Goal: Task Accomplishment & Management: Complete application form

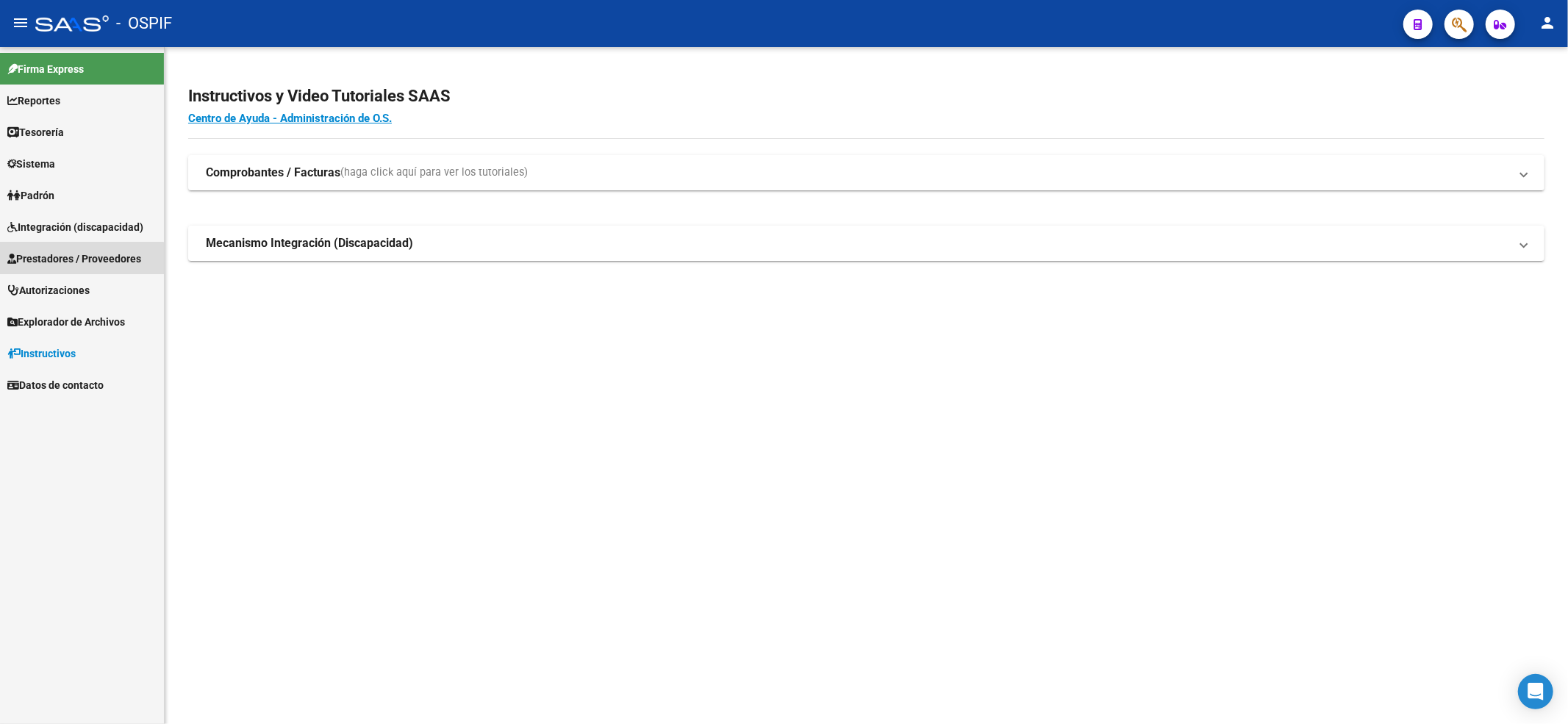
click at [68, 263] on span "Prestadores / Proveedores" at bounding box center [74, 258] width 134 height 16
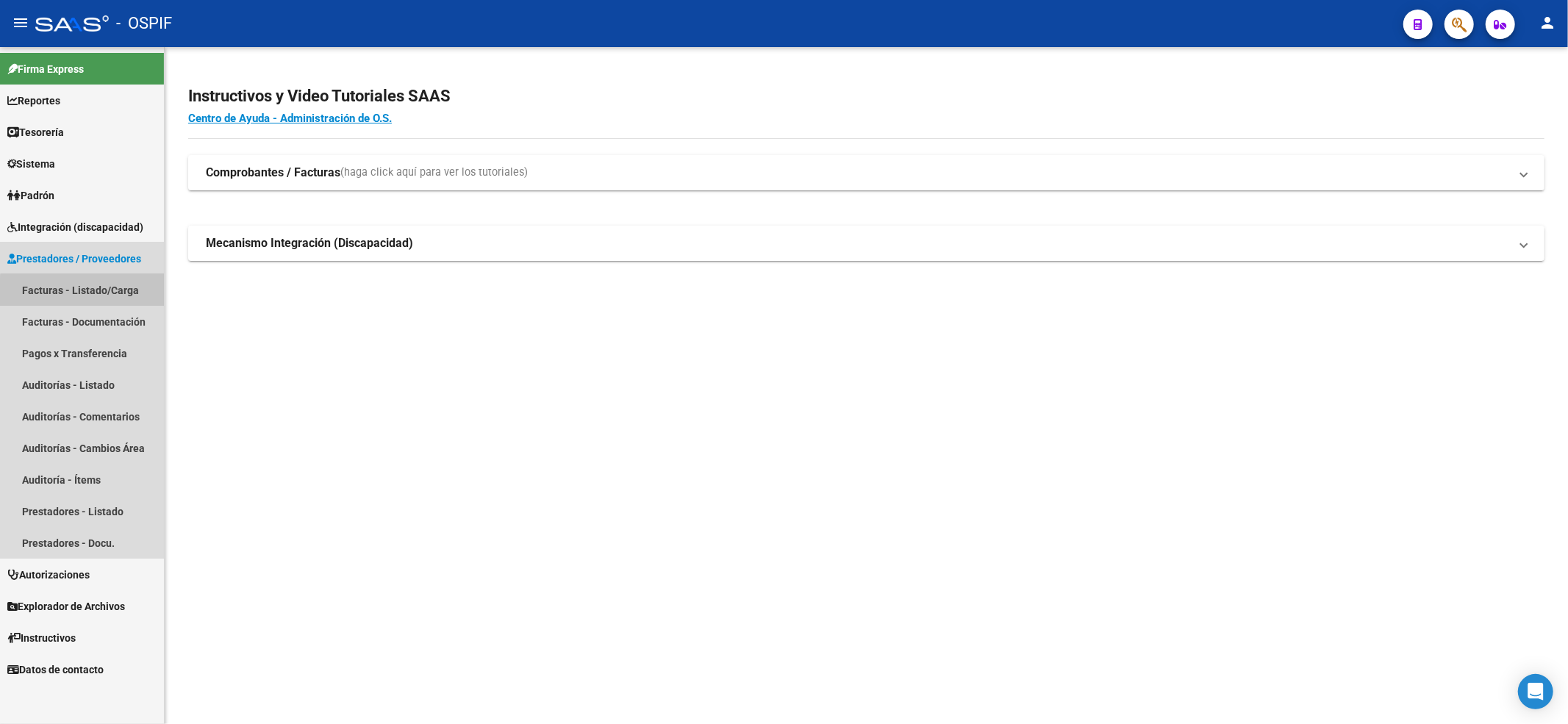
click at [94, 305] on link "Facturas - Listado/Carga" at bounding box center [82, 289] width 164 height 31
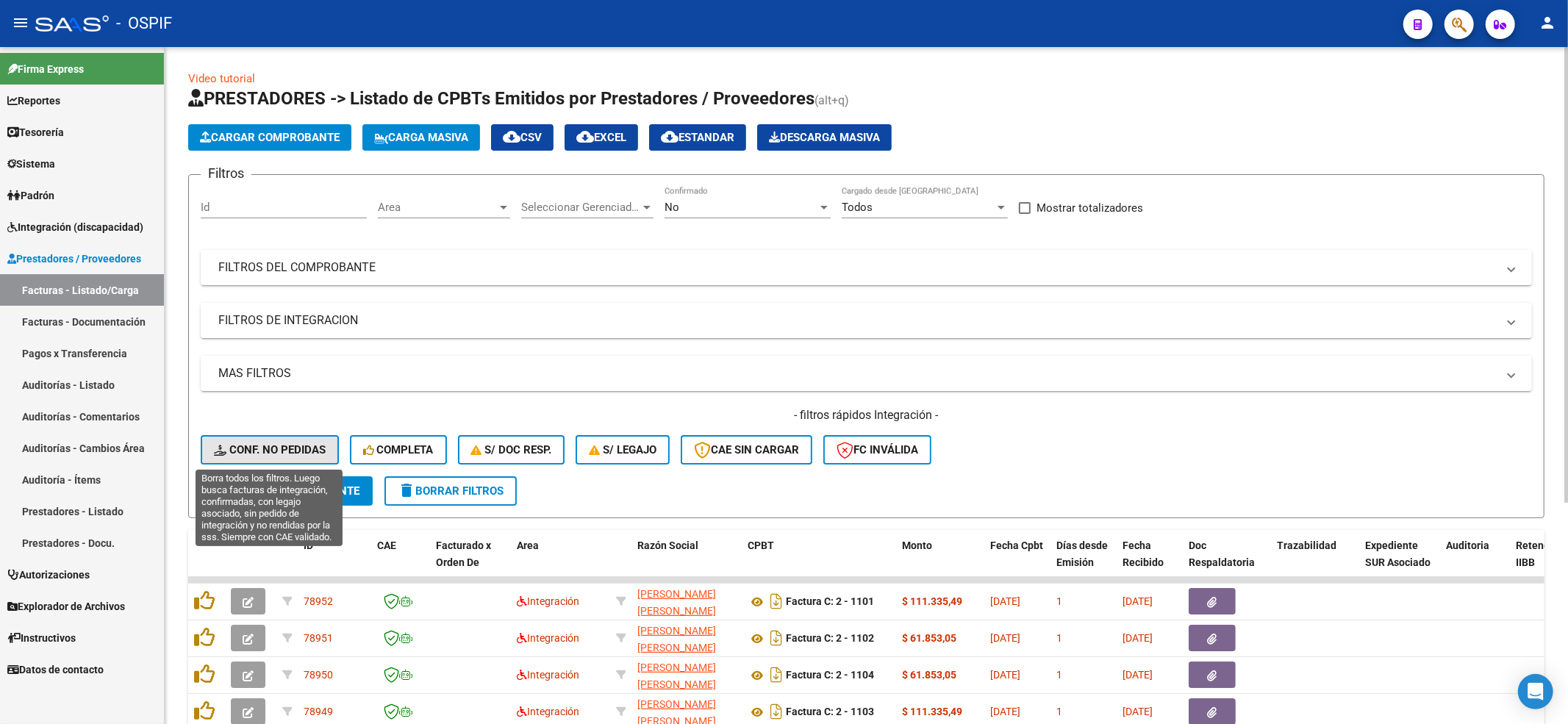
click at [256, 439] on button "Conf. no pedidas" at bounding box center [270, 449] width 138 height 30
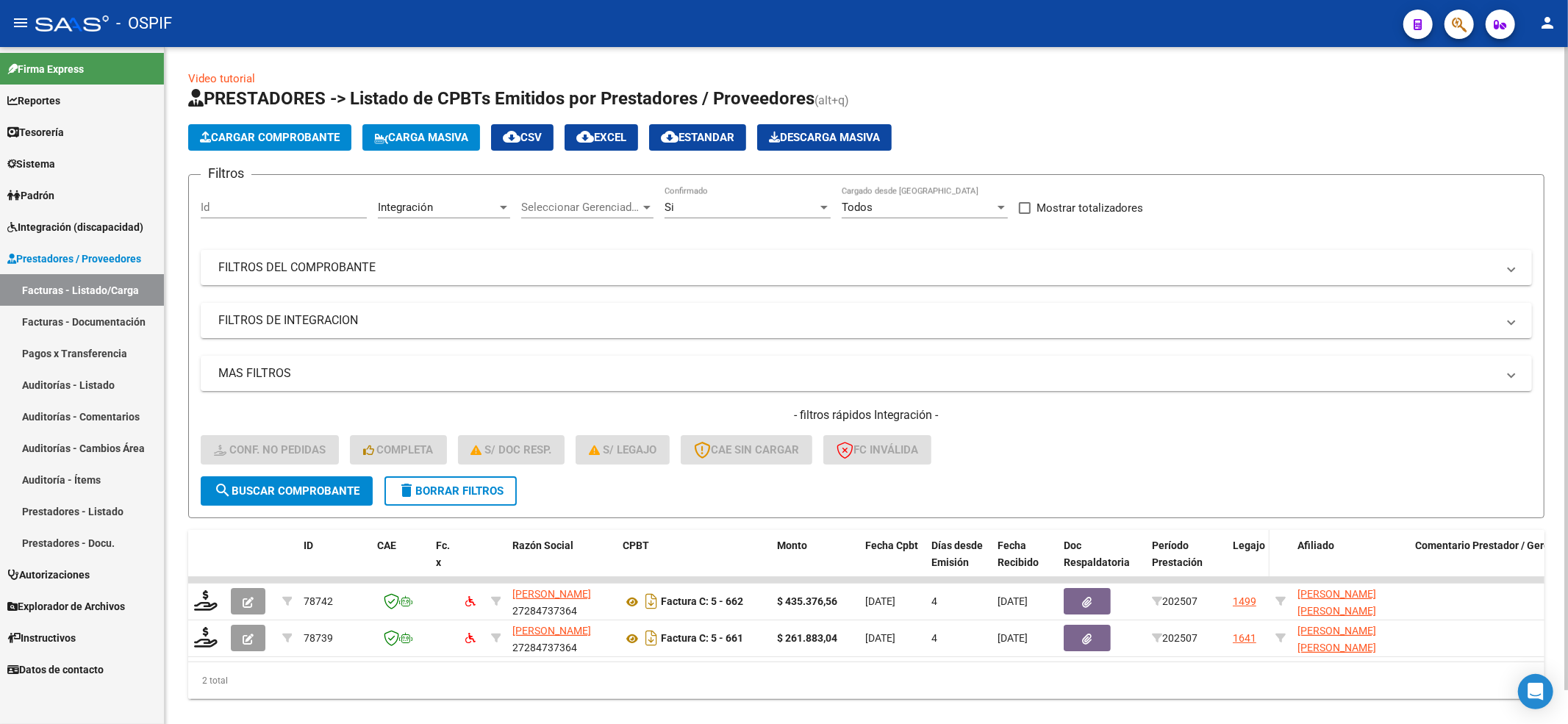
scroll to position [35, 0]
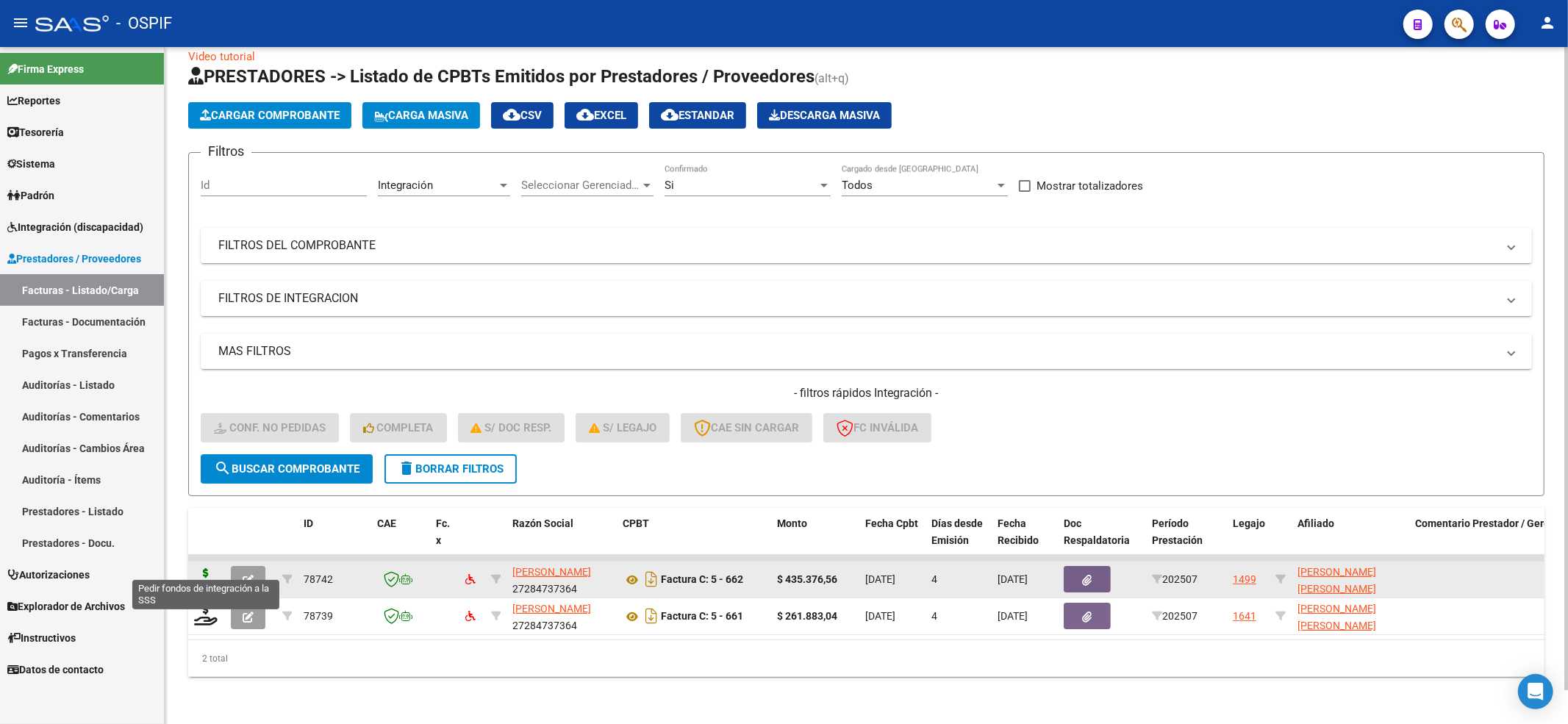
click at [197, 568] on icon at bounding box center [206, 579] width 24 height 20
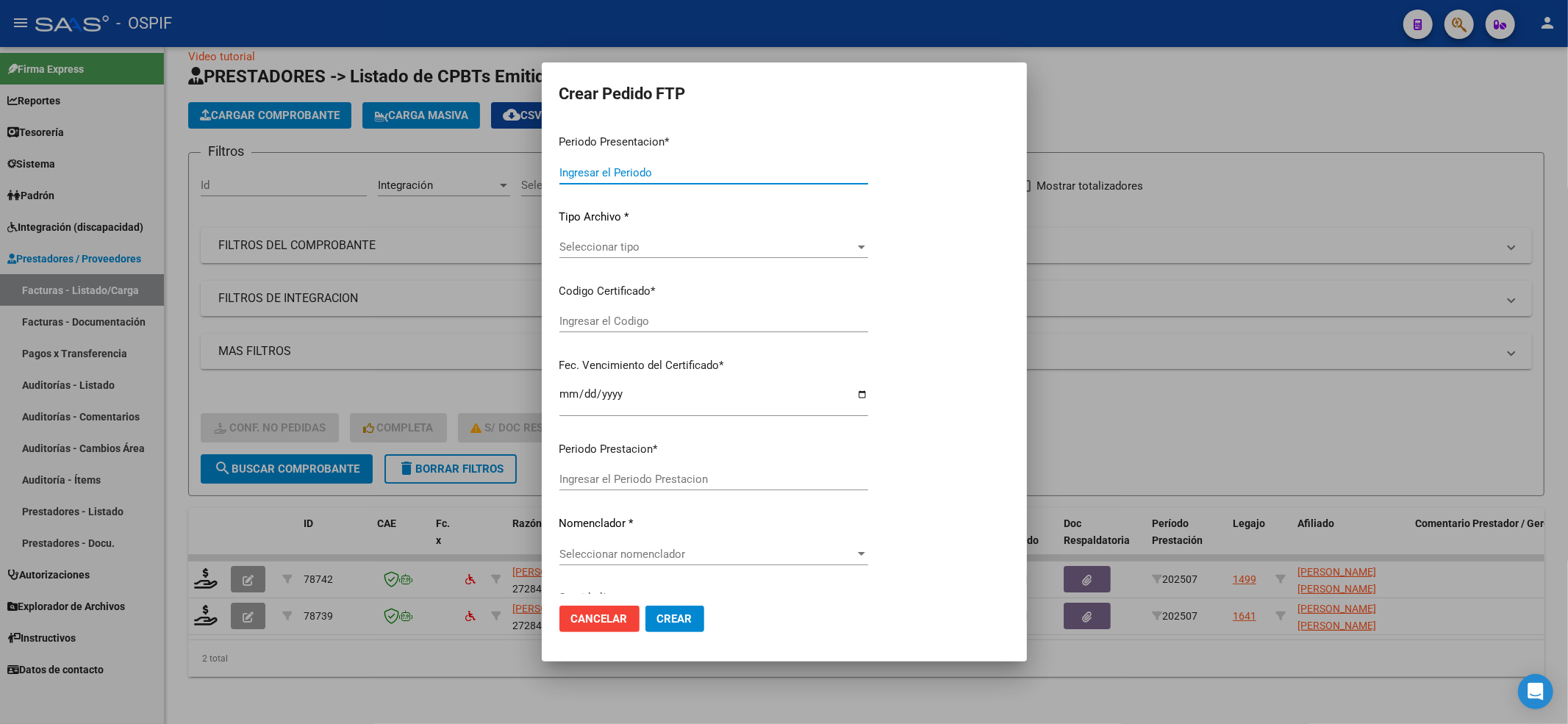
type input "202507"
type input "$ 435.376,56"
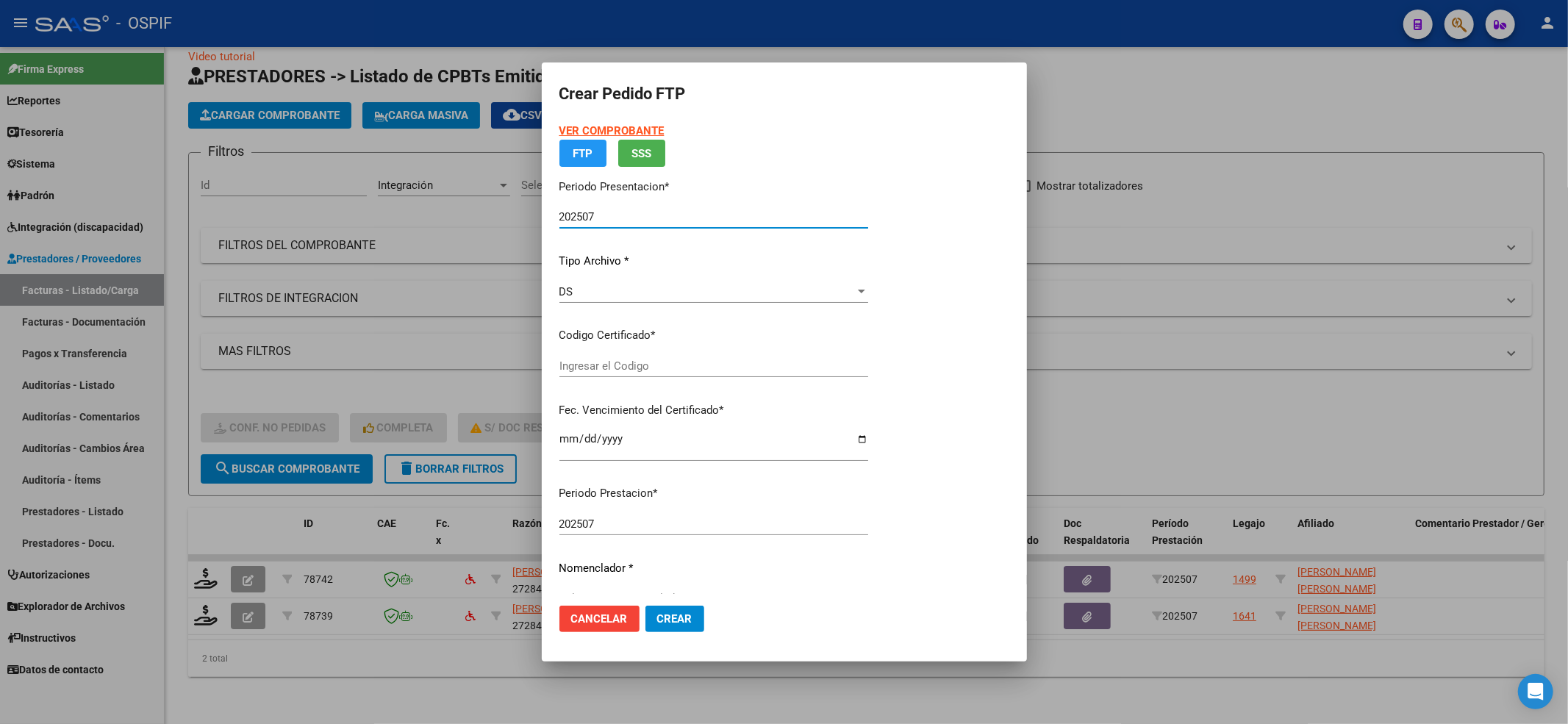
type input "020005490595420230421-20330421-AND-497"
type input "[DATE]"
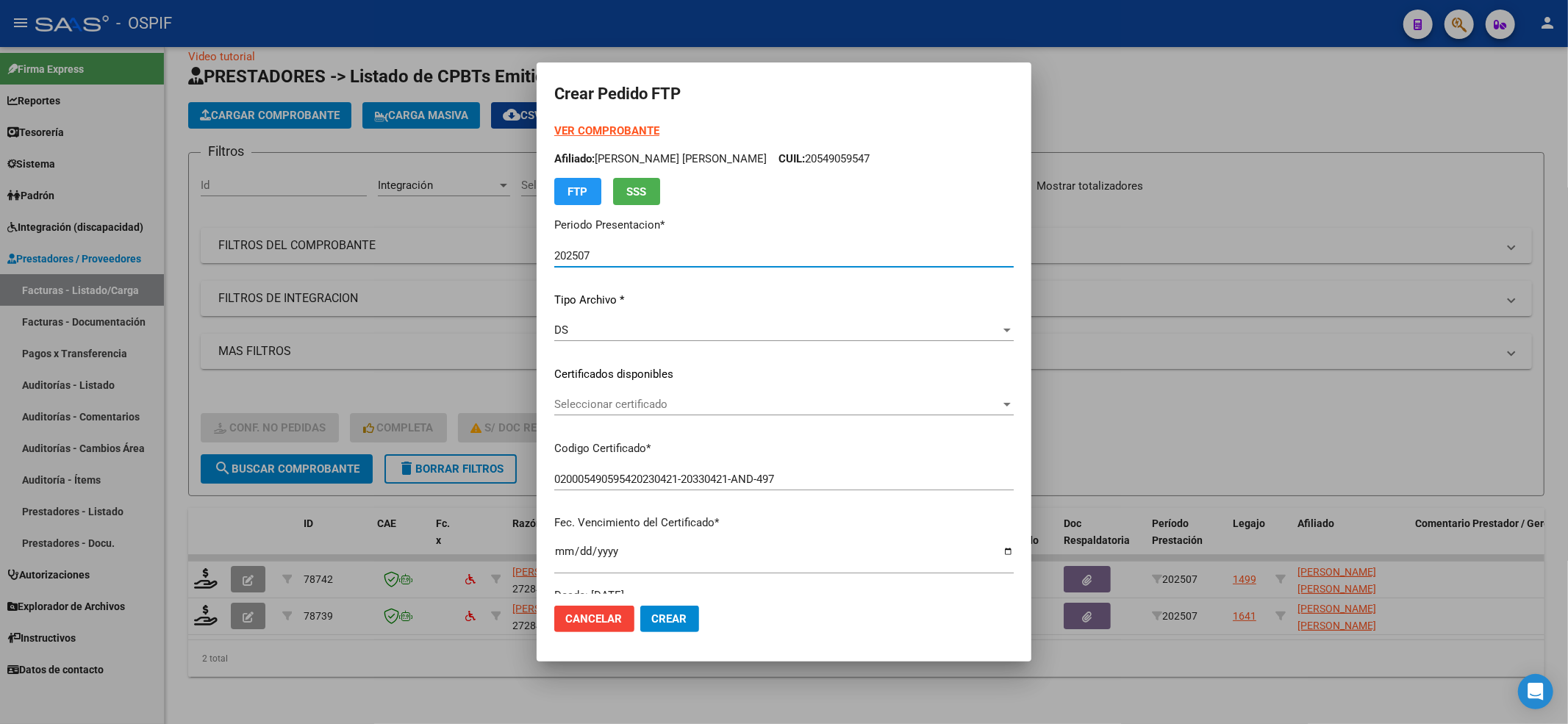
click at [678, 404] on span "Seleccionar certificado" at bounding box center [777, 404] width 446 height 14
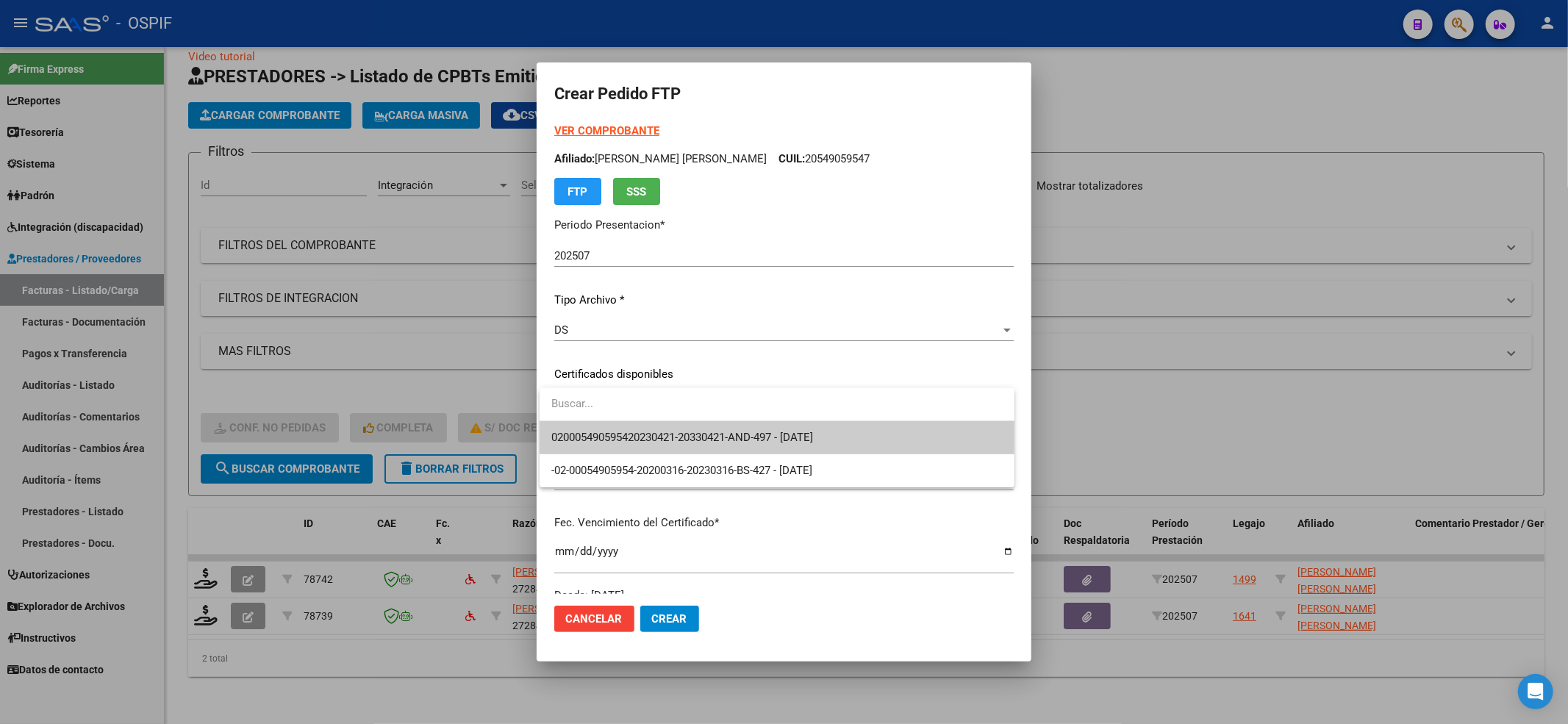
click at [674, 425] on span "020005490595420230421-20330421-AND-497 - [DATE]" at bounding box center [777, 437] width 451 height 33
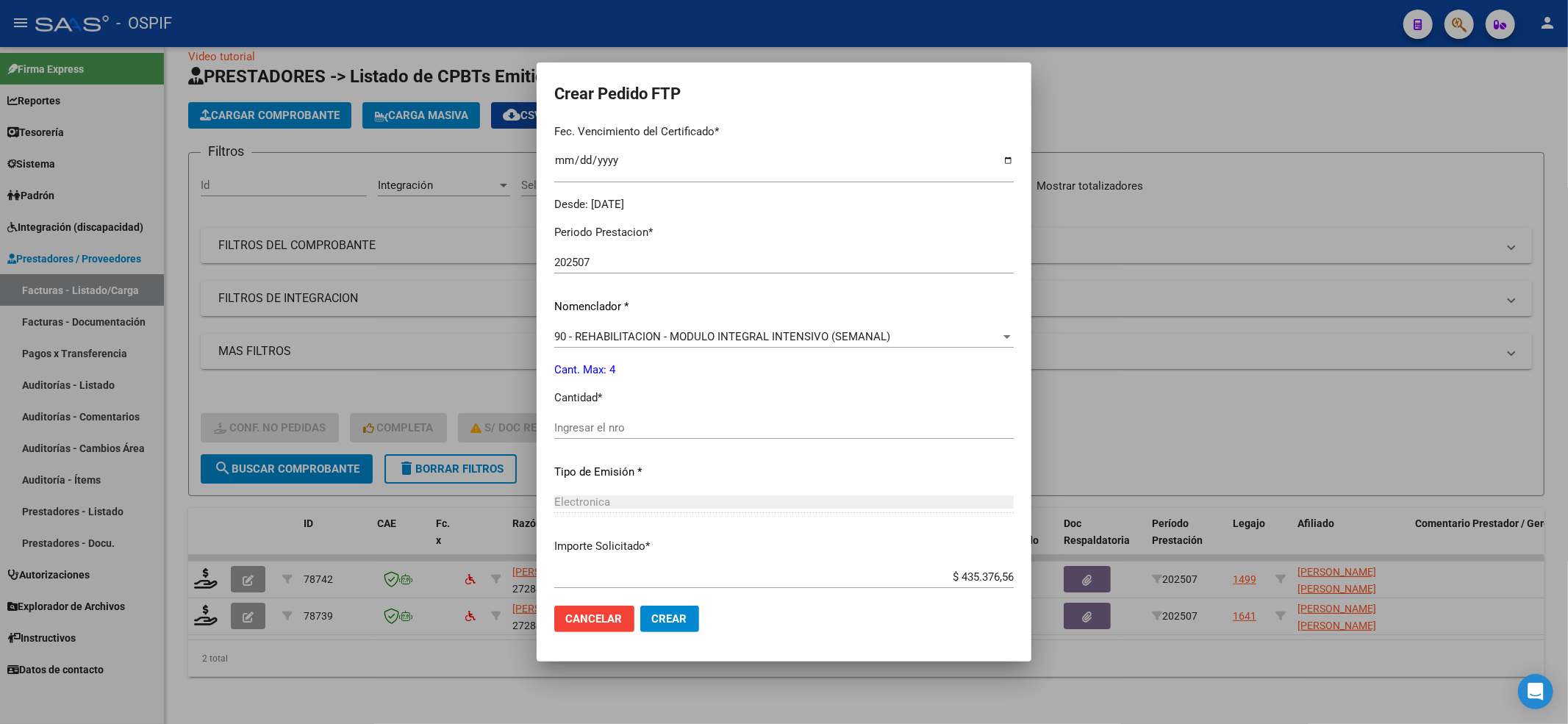
scroll to position [391, 0]
click at [674, 425] on input "Ingresar el nro" at bounding box center [784, 427] width 460 height 14
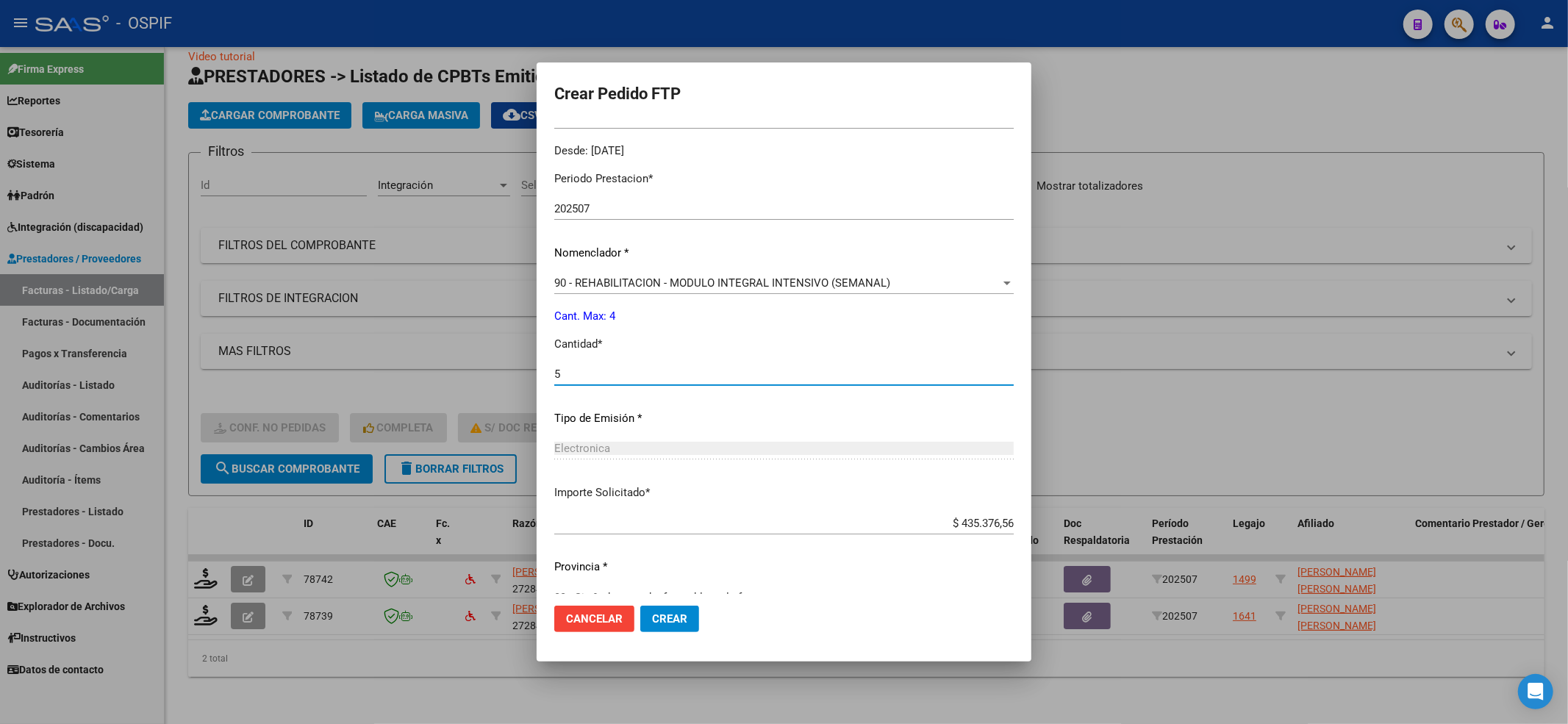
scroll to position [473, 0]
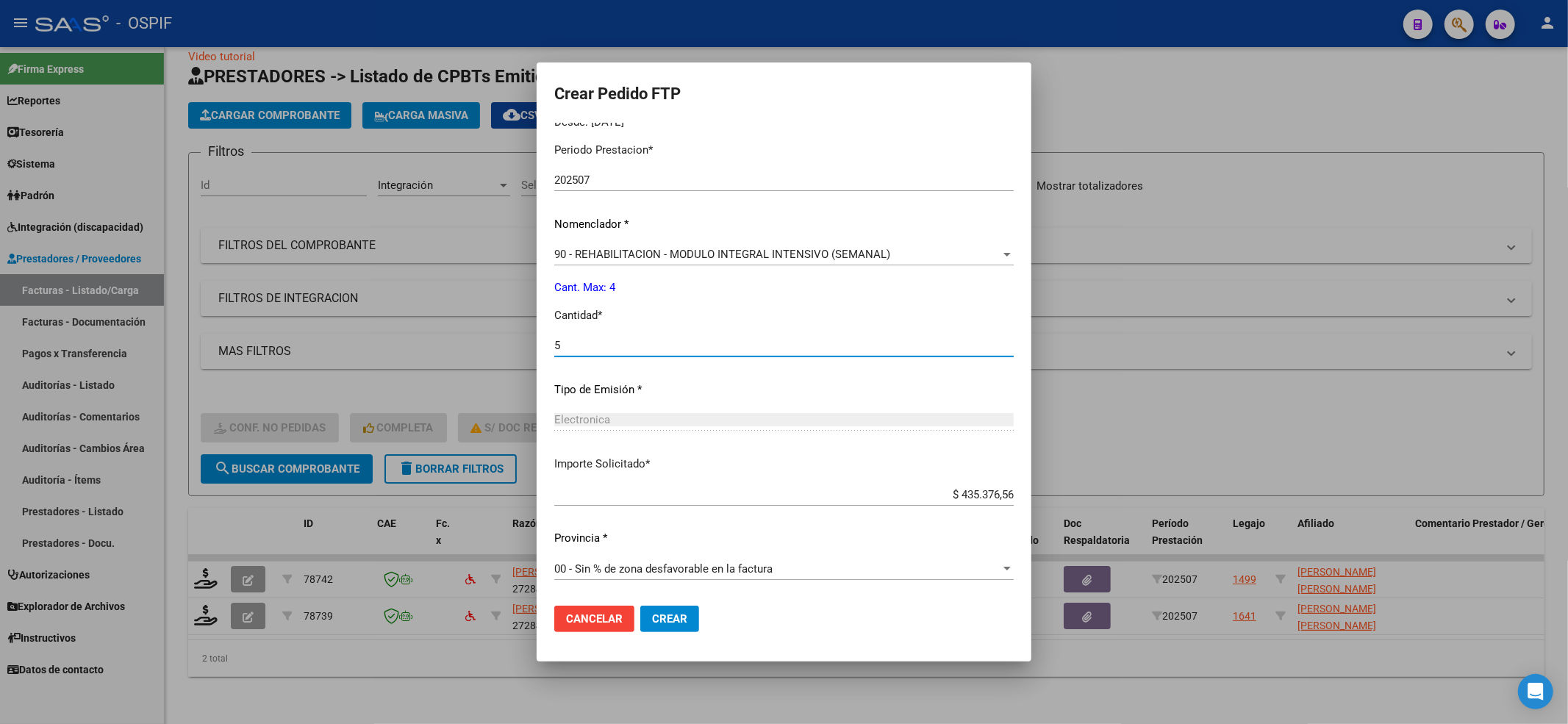
type input "5"
click at [667, 620] on span "Crear" at bounding box center [669, 619] width 35 height 14
click at [667, 621] on span "Crear" at bounding box center [669, 619] width 35 height 14
click at [657, 614] on span "Crear" at bounding box center [669, 619] width 35 height 14
click at [660, 633] on mat-dialog-actions "Cancelar Crear" at bounding box center [784, 619] width 460 height 50
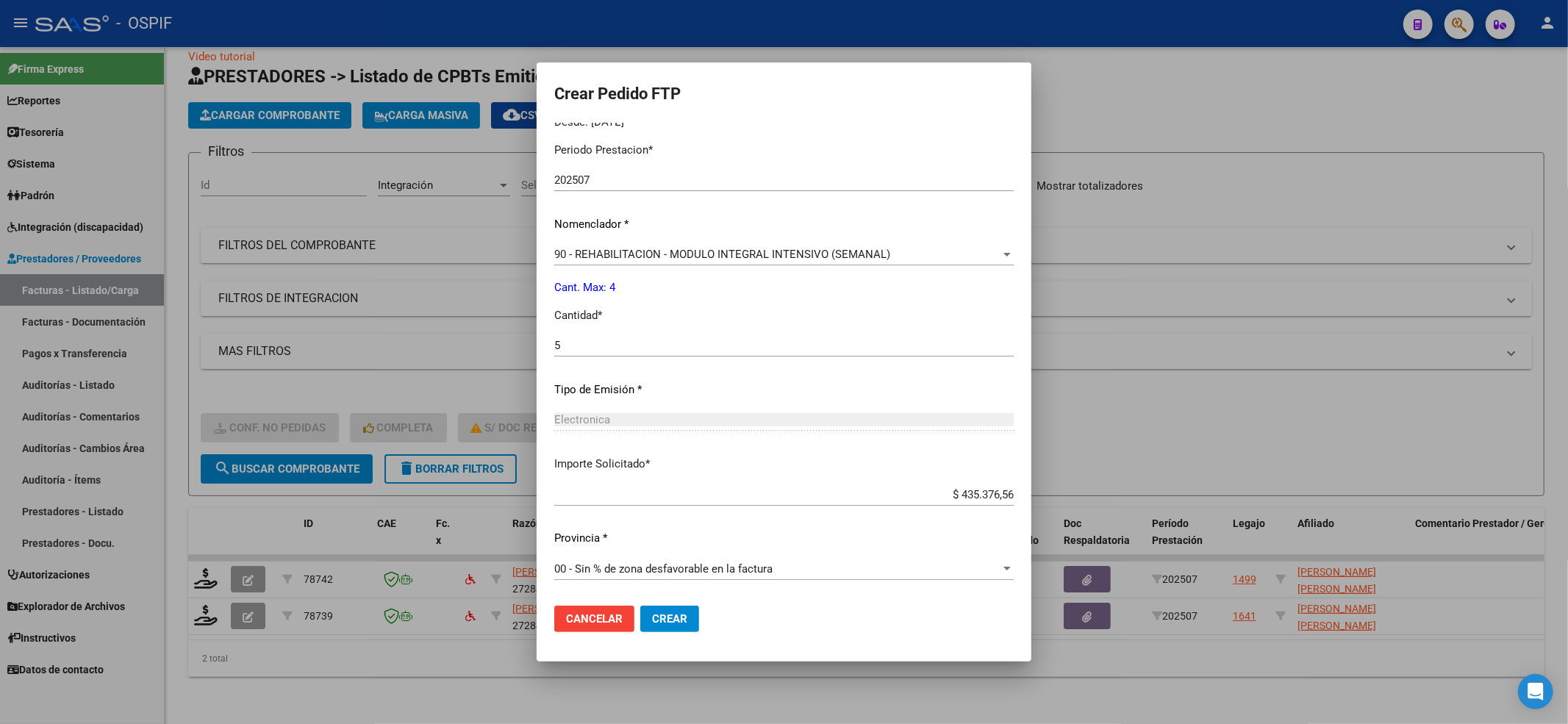
click at [661, 615] on span "Crear" at bounding box center [669, 619] width 35 height 14
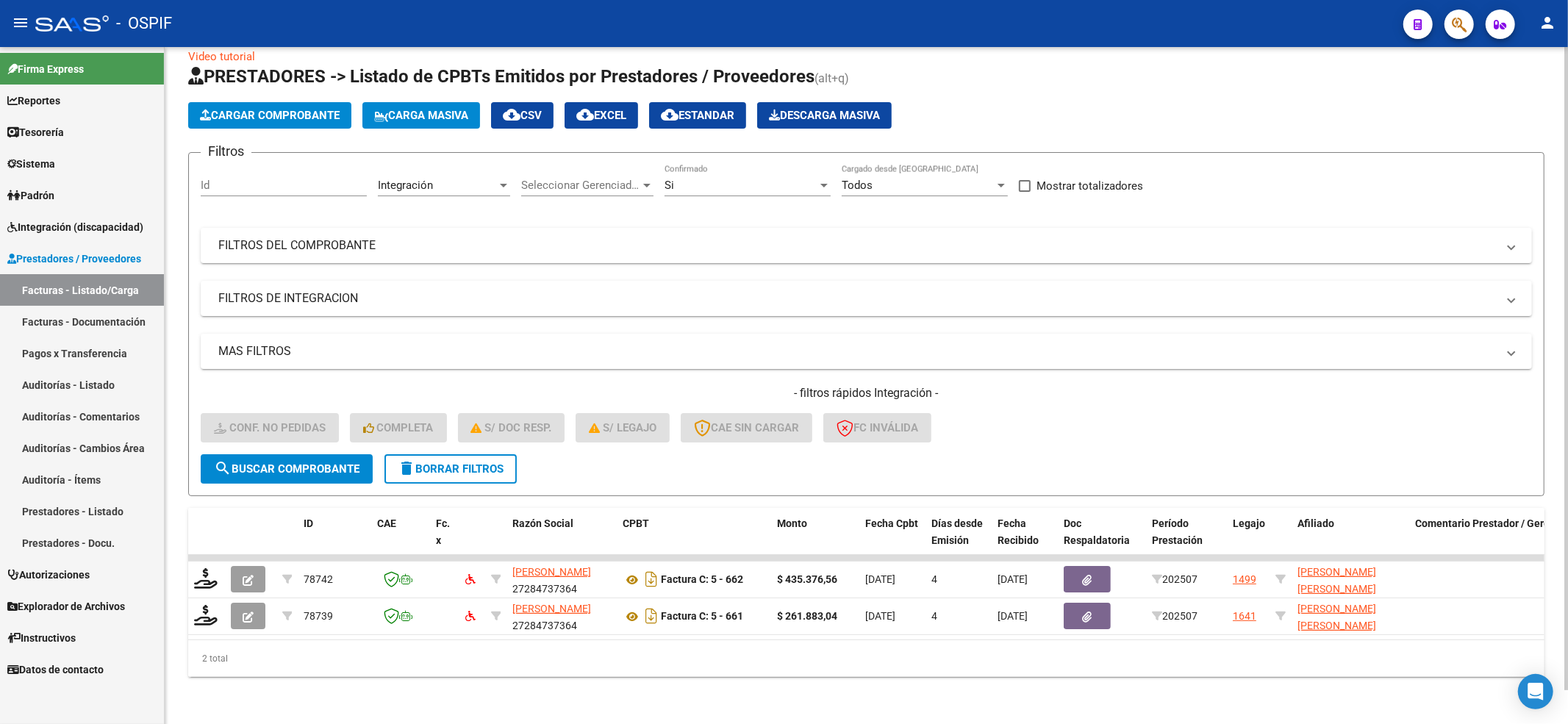
click at [427, 435] on div "- filtros rápidos Integración - Conf. no pedidas Completa S/ Doc Resp. S/ legaj…" at bounding box center [867, 419] width 1331 height 69
click at [426, 436] on form "Filtros Id Integración Area Seleccionar Gerenciador Seleccionar Gerenciador Si …" at bounding box center [866, 324] width 1356 height 344
click at [494, 462] on span "delete Borrar Filtros" at bounding box center [450, 469] width 106 height 14
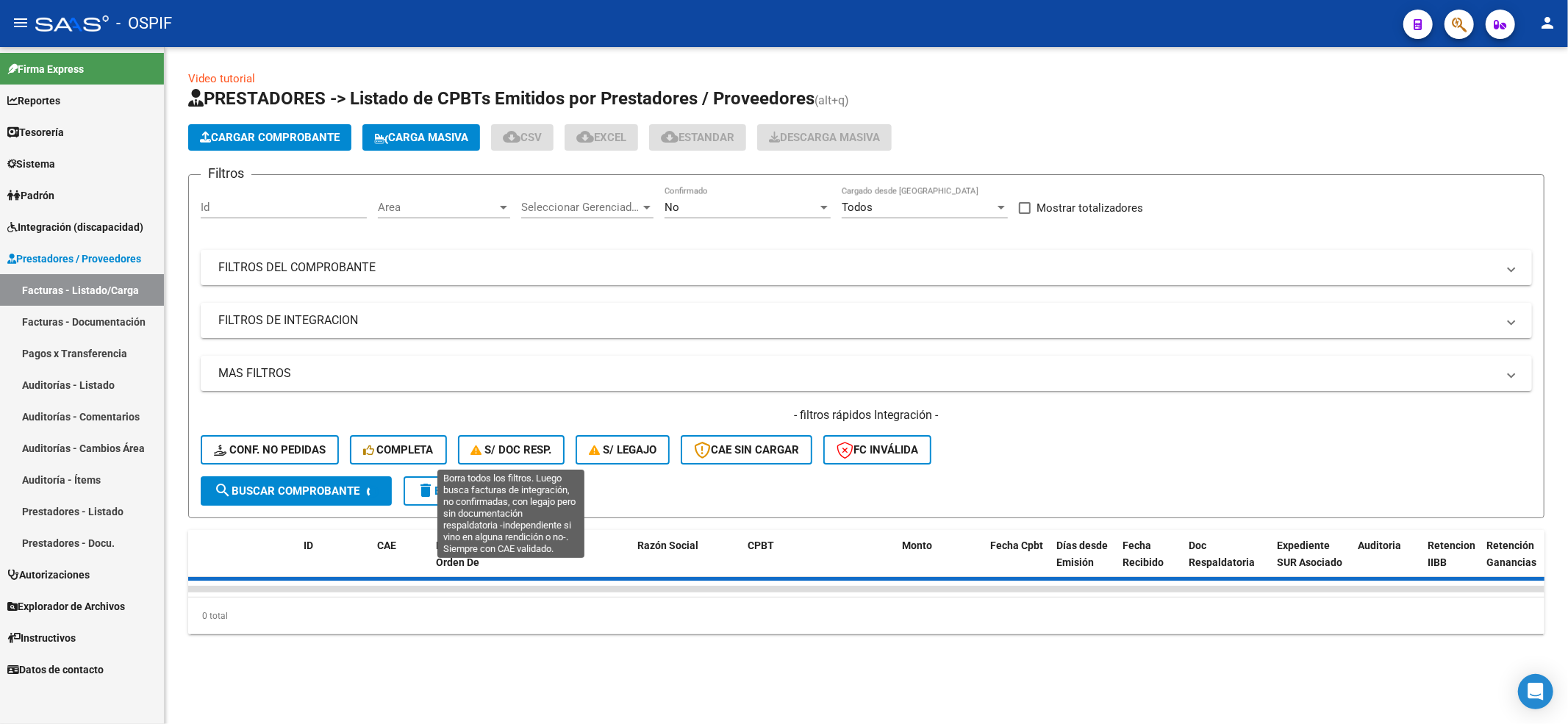
scroll to position [0, 0]
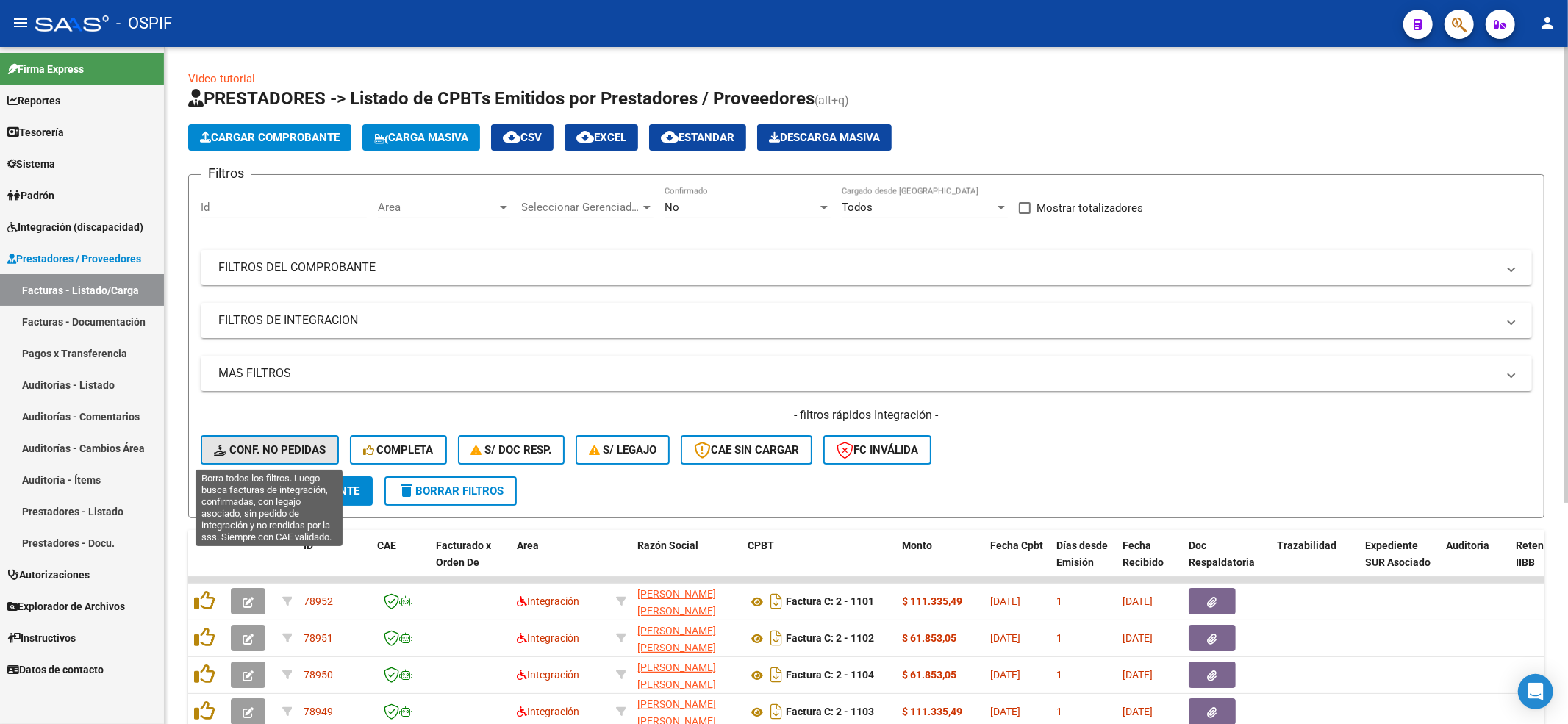
click at [272, 450] on span "Conf. no pedidas" at bounding box center [269, 450] width 112 height 14
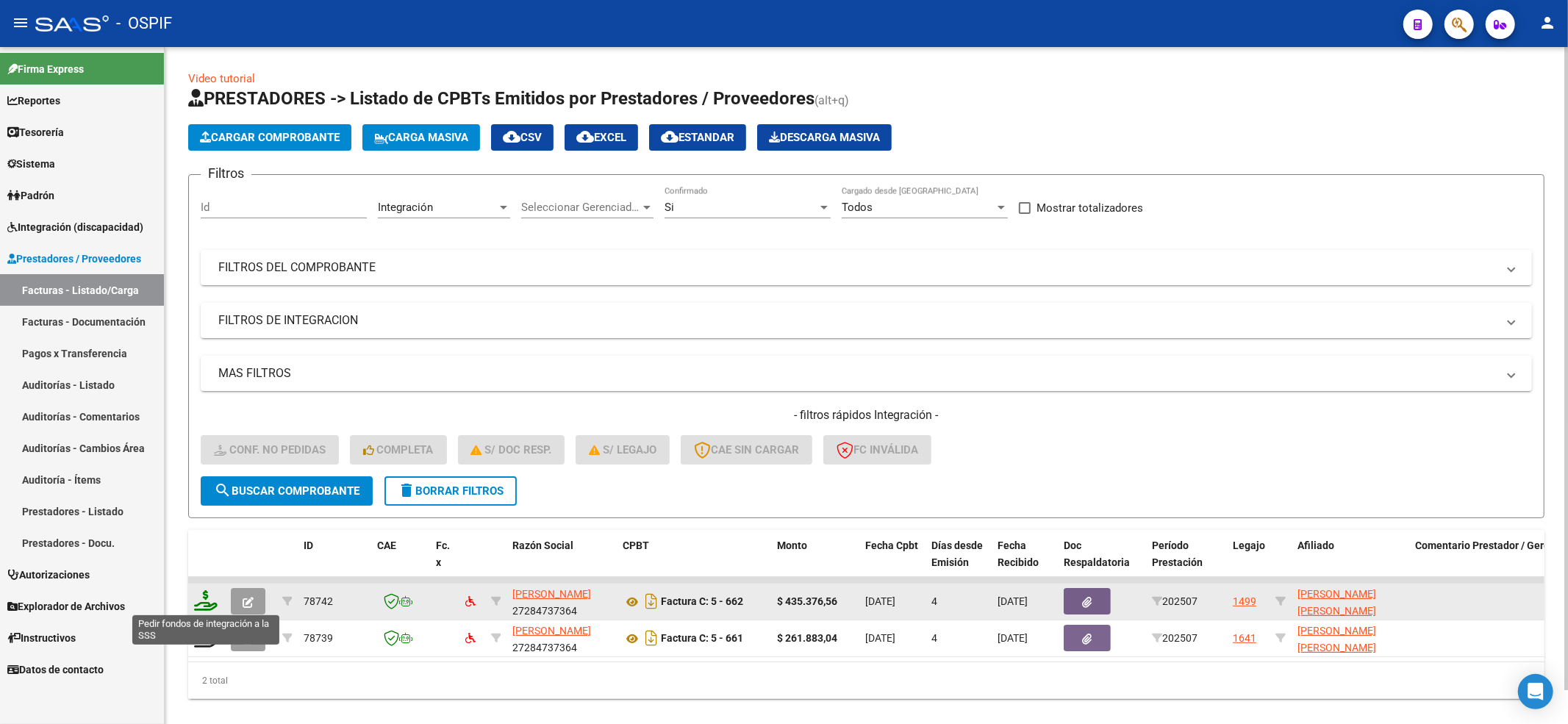
click at [207, 594] on icon at bounding box center [206, 600] width 24 height 20
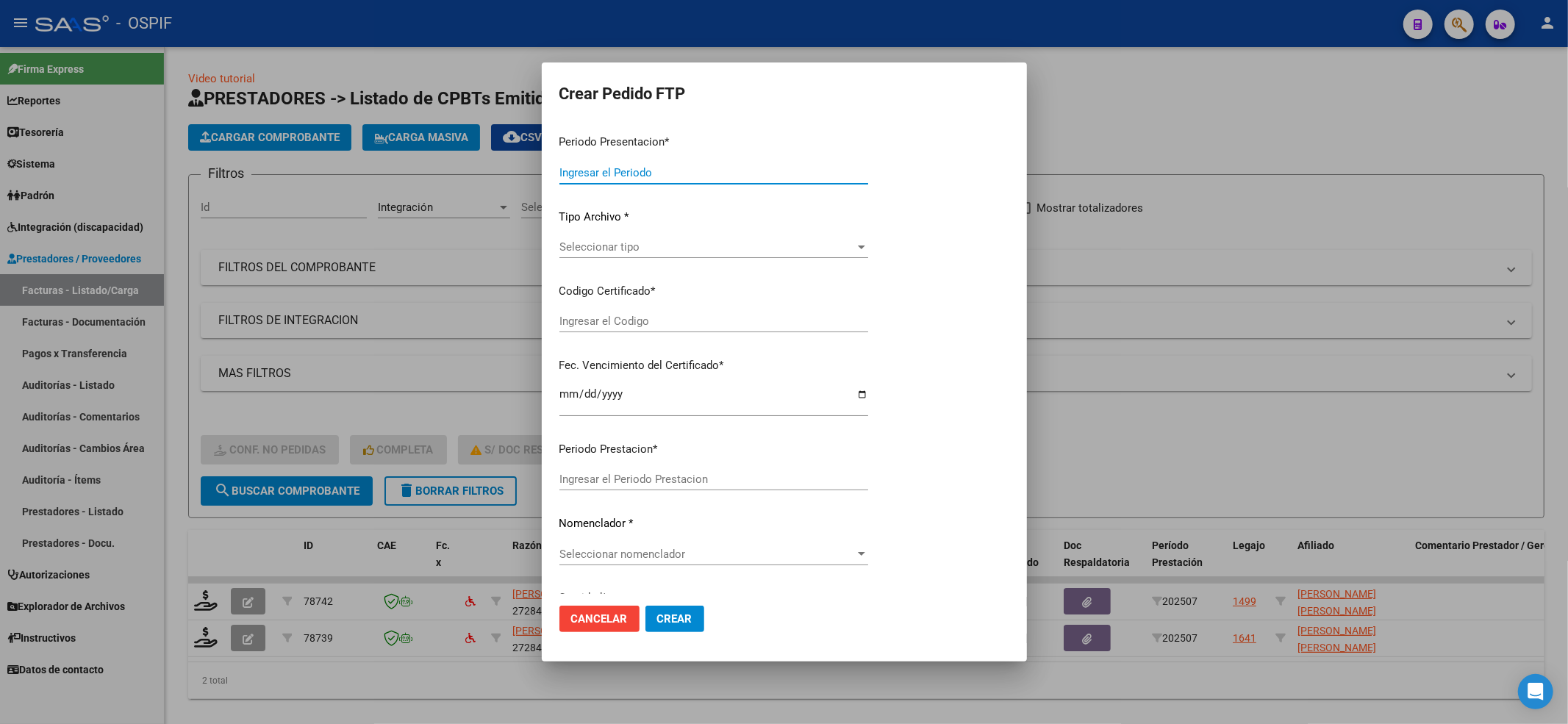
type input "202507"
type input "$ 435.376,56"
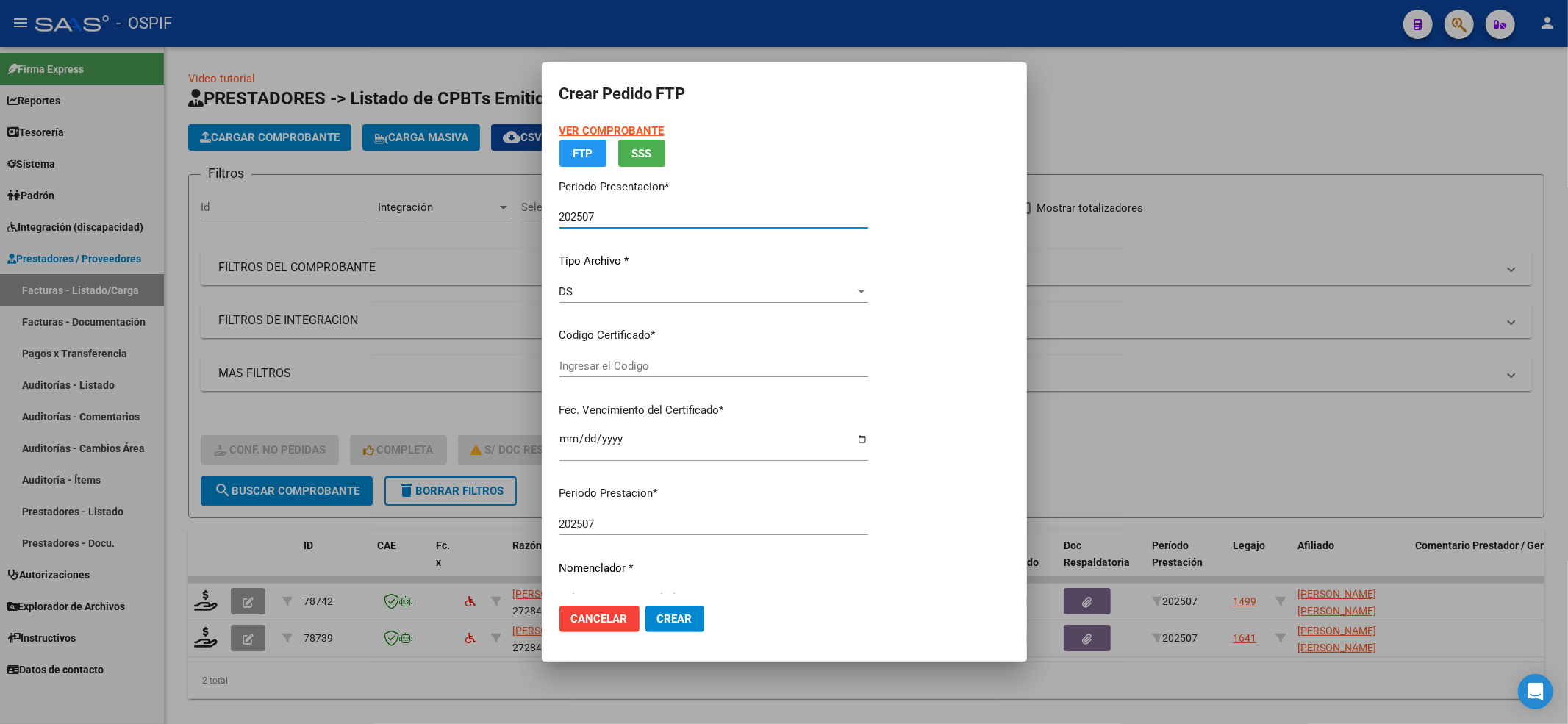
type input "020005490595420230421-20330421-AND-497"
type input "[DATE]"
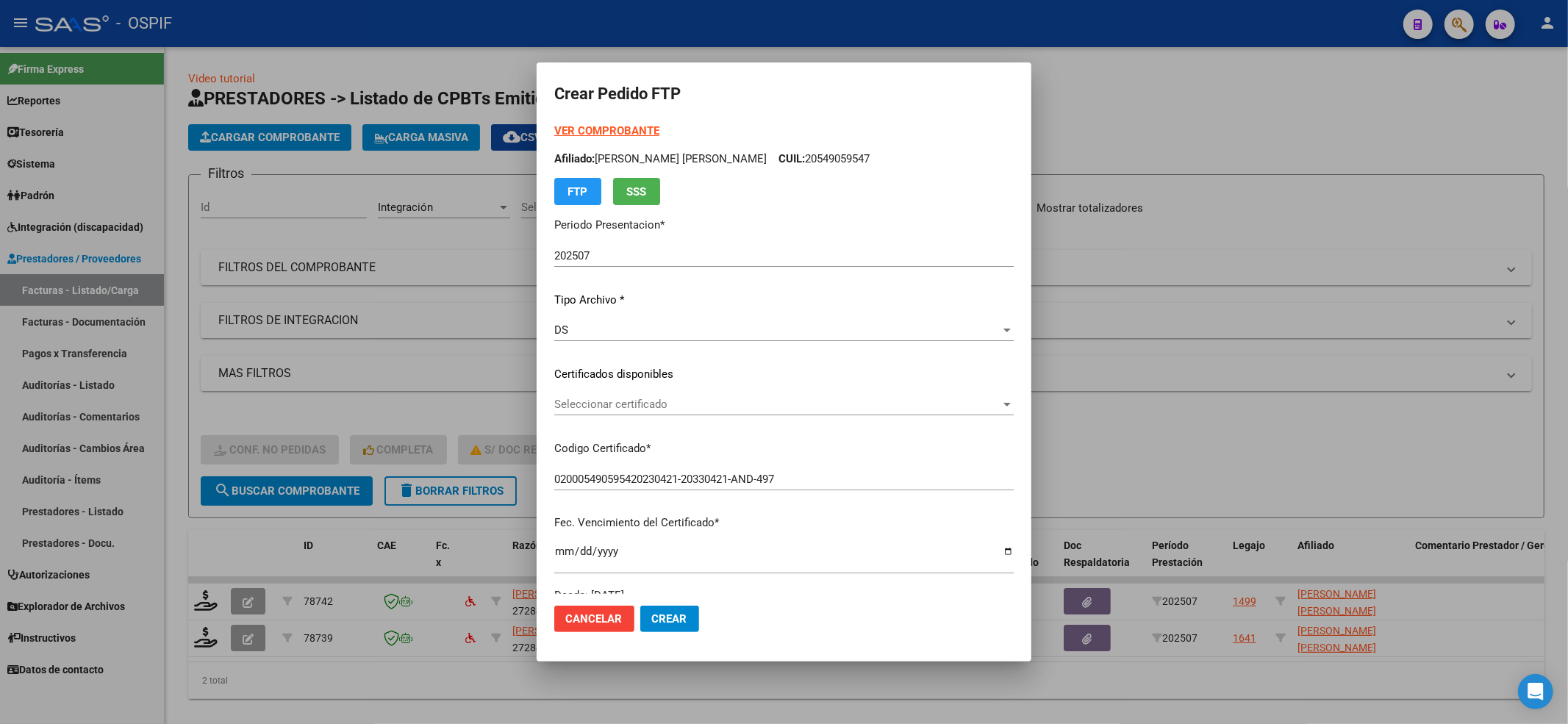
click at [678, 415] on div "Seleccionar certificado Seleccionar certificado" at bounding box center [784, 411] width 460 height 36
click at [677, 408] on span "Seleccionar certificado" at bounding box center [777, 404] width 446 height 14
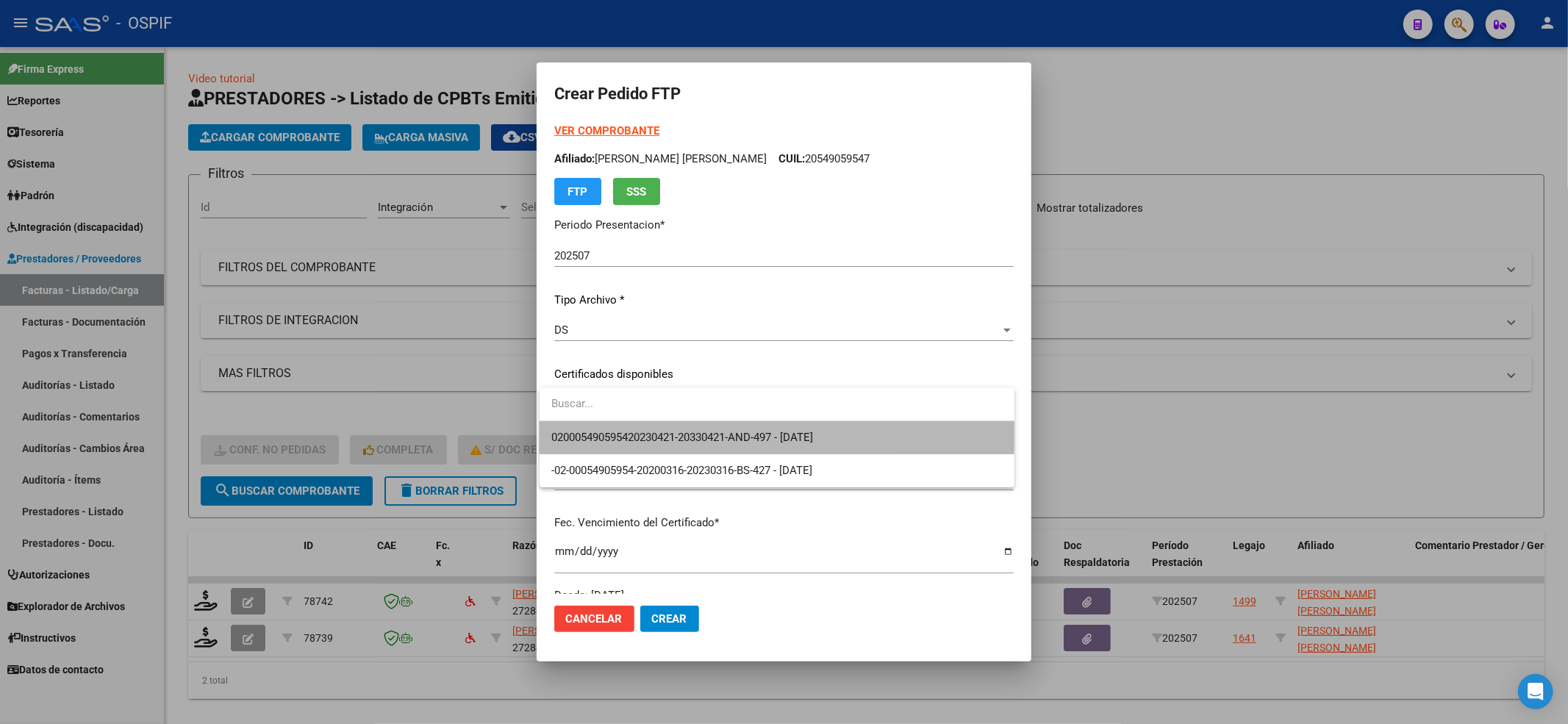
click at [675, 424] on span "020005490595420230421-20330421-AND-497 - [DATE]" at bounding box center [777, 437] width 451 height 33
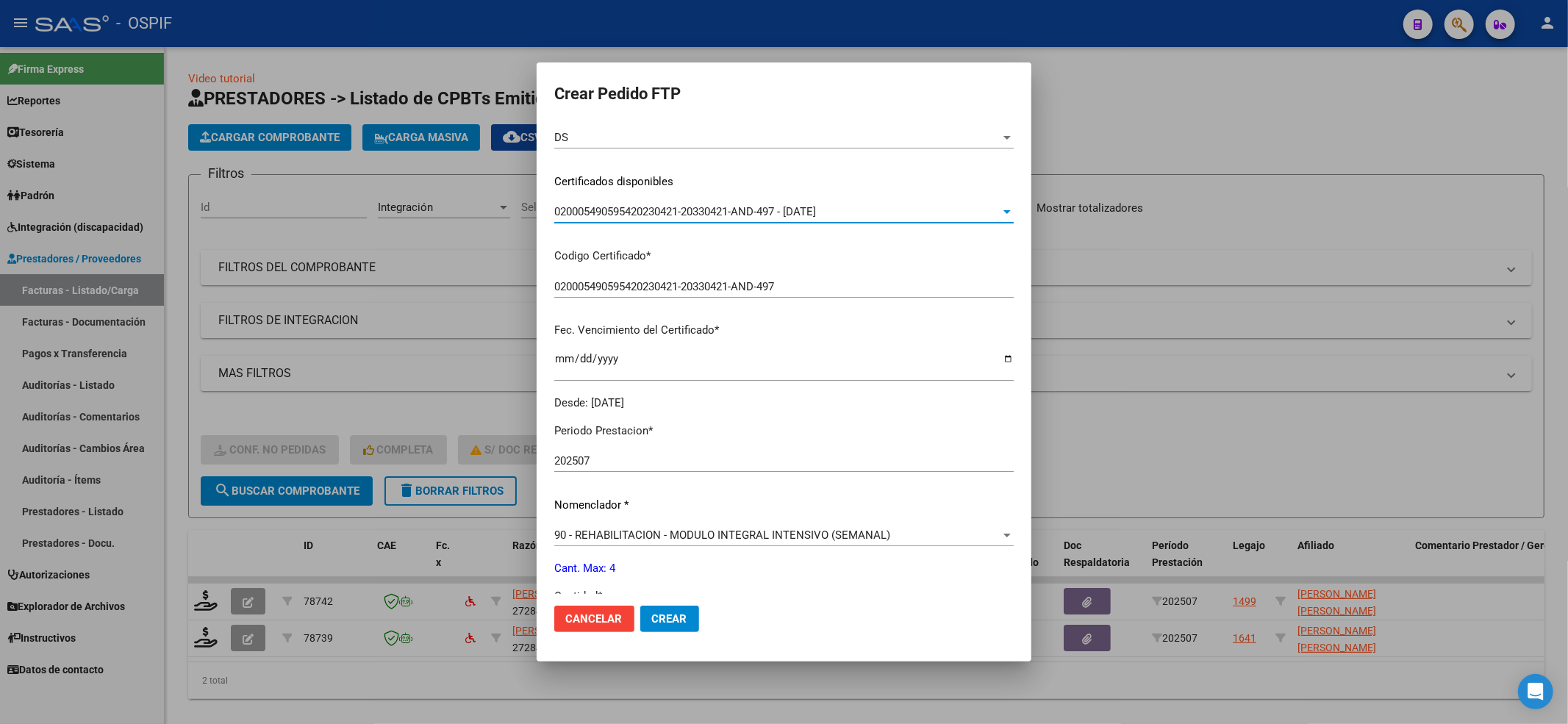
scroll to position [473, 0]
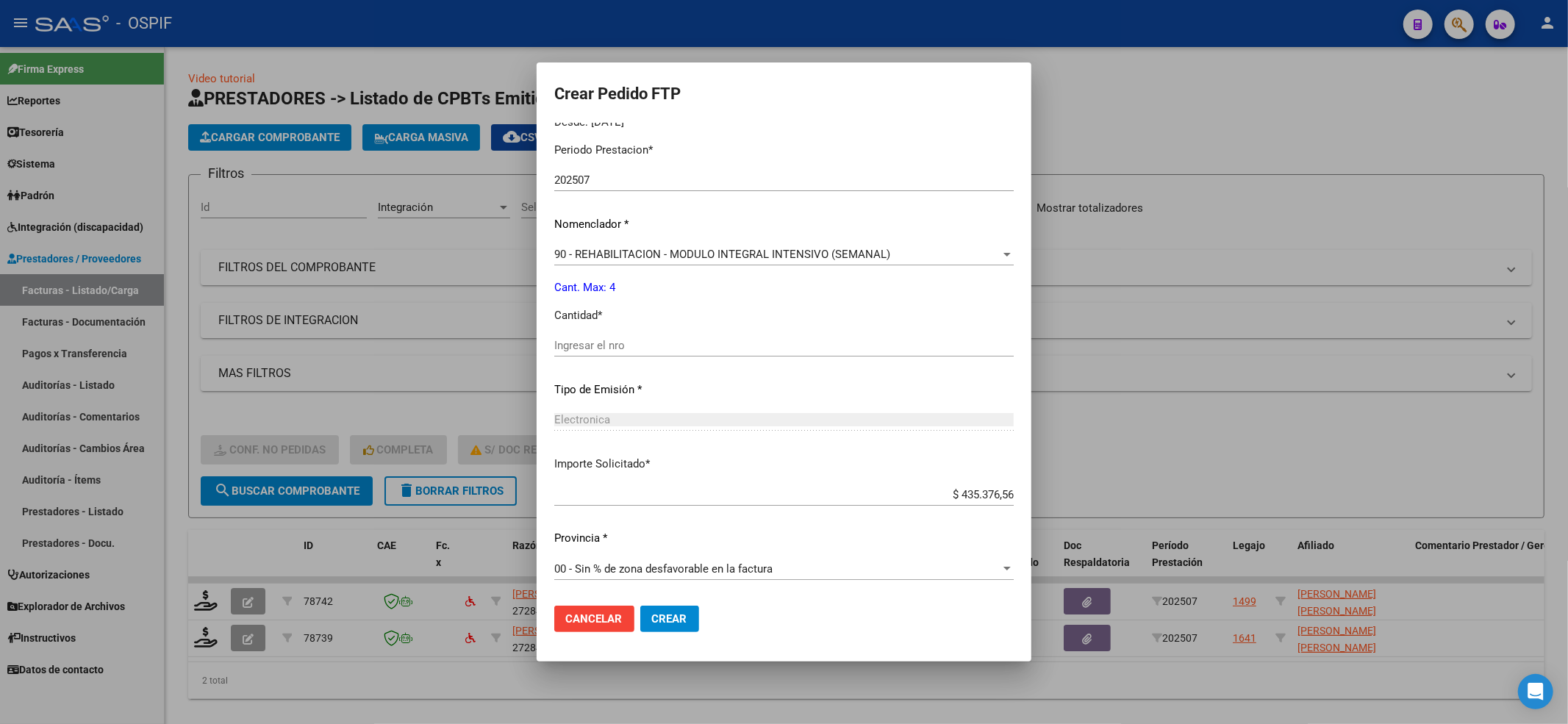
click at [649, 356] on div "Ingresar el nro" at bounding box center [784, 352] width 460 height 36
click at [645, 345] on input "4" at bounding box center [784, 345] width 460 height 14
drag, startPoint x: 689, startPoint y: 626, endPoint x: 683, endPoint y: 618, distance: 10.0
click at [688, 624] on button "Crear" at bounding box center [669, 619] width 59 height 26
click at [571, 341] on input "44" at bounding box center [784, 345] width 460 height 14
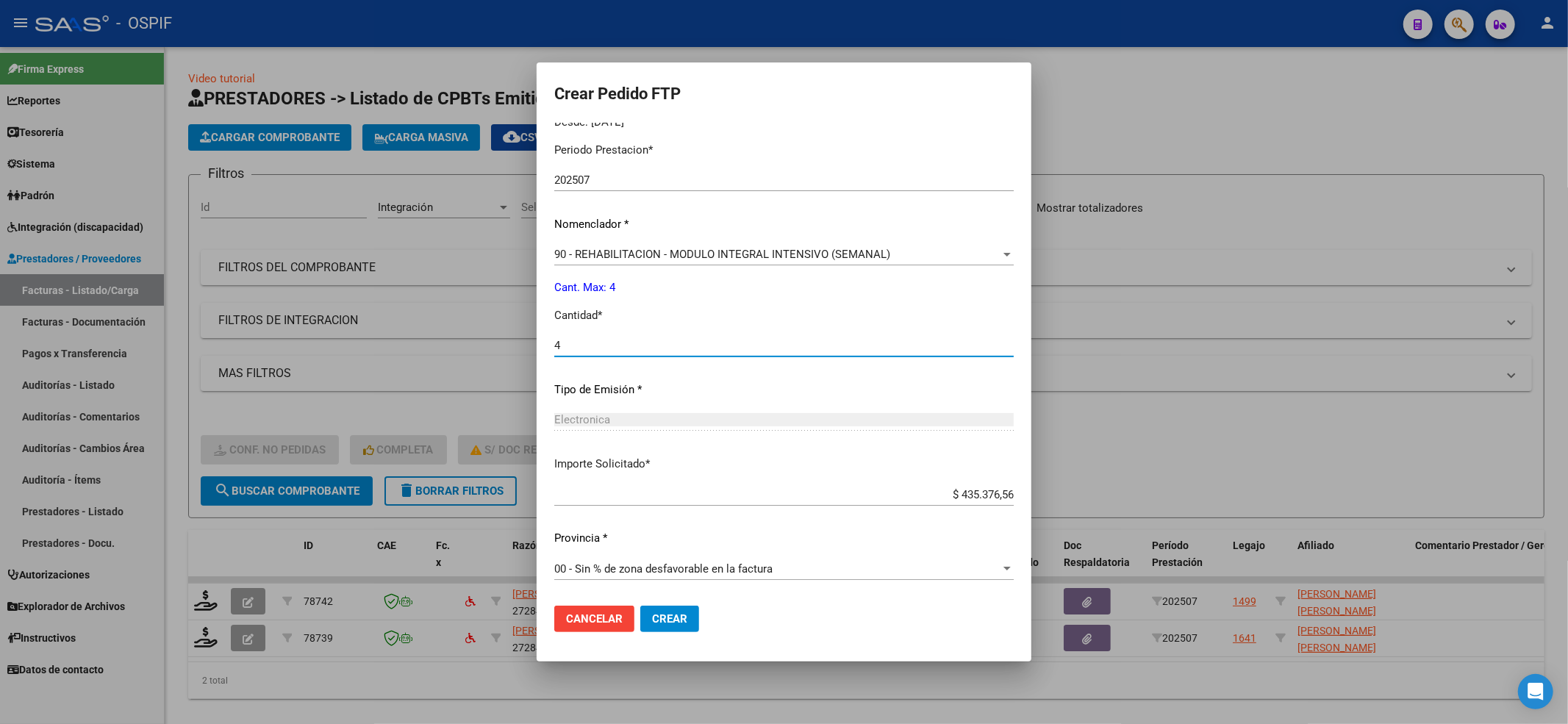
type input "4"
click at [666, 618] on span "Crear" at bounding box center [669, 619] width 35 height 14
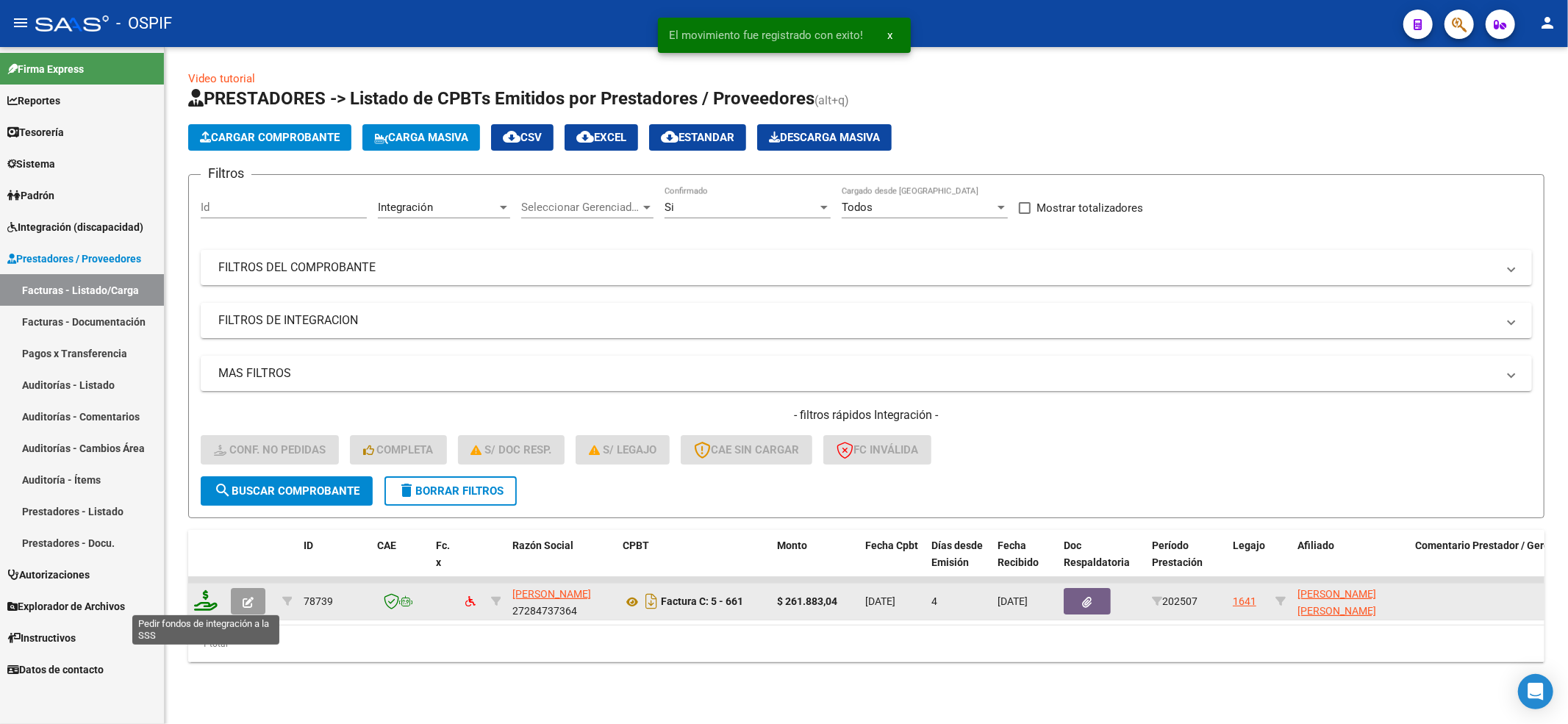
click at [202, 608] on datatable-body-cell at bounding box center [206, 601] width 37 height 36
click at [209, 585] on datatable-body-cell at bounding box center [206, 601] width 37 height 36
click at [213, 595] on icon at bounding box center [206, 600] width 24 height 20
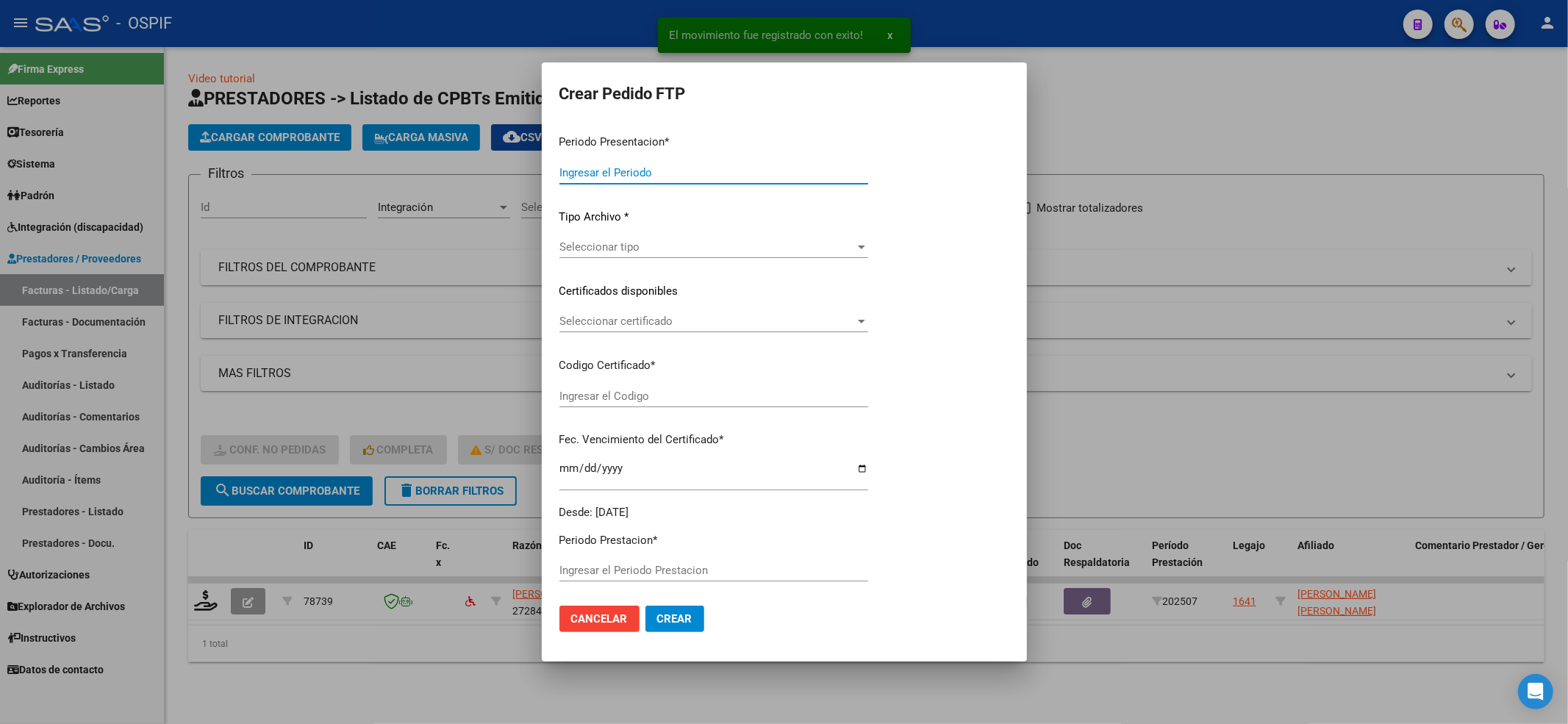
type input "202507"
type input "$ 261.883,04"
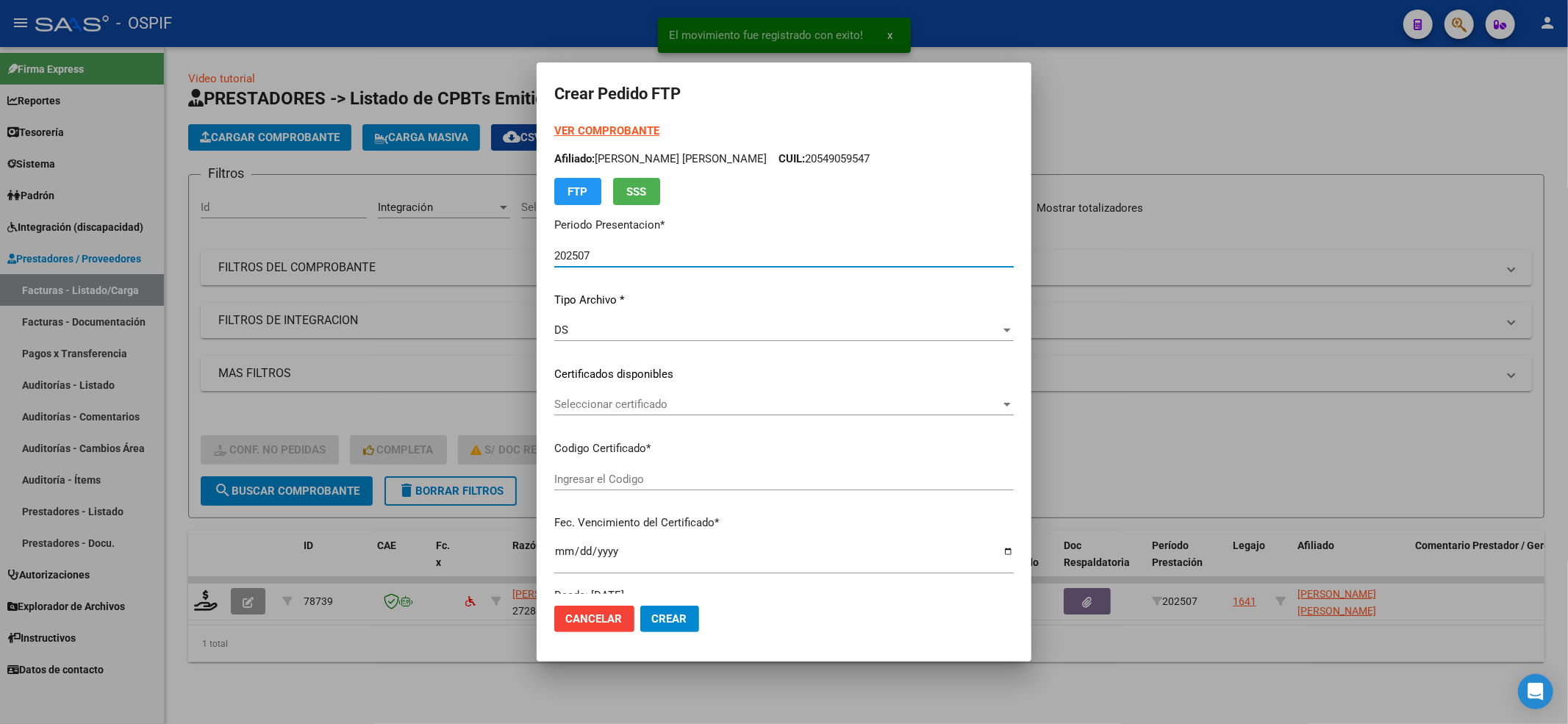
type input "0100050055331-20240423-20390423-BS AS-4"
type input "[DATE]"
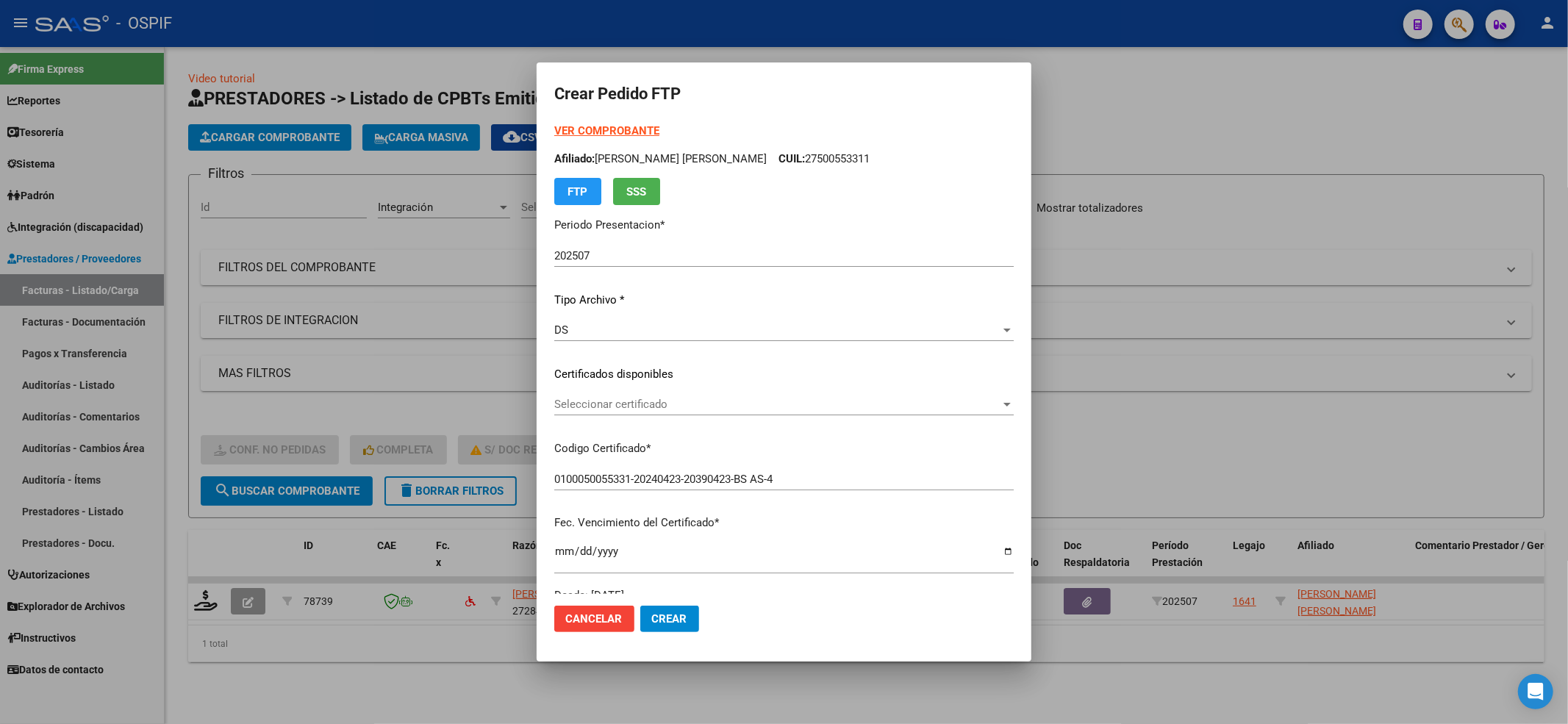
click at [665, 385] on div "VER COMPROBANTE ARCA Padrón Afiliado: [PERSON_NAME] [PERSON_NAME] CUIL: 2750055…" at bounding box center [784, 362] width 460 height 481
click at [665, 412] on div "Seleccionar certificado Seleccionar certificado" at bounding box center [784, 404] width 460 height 22
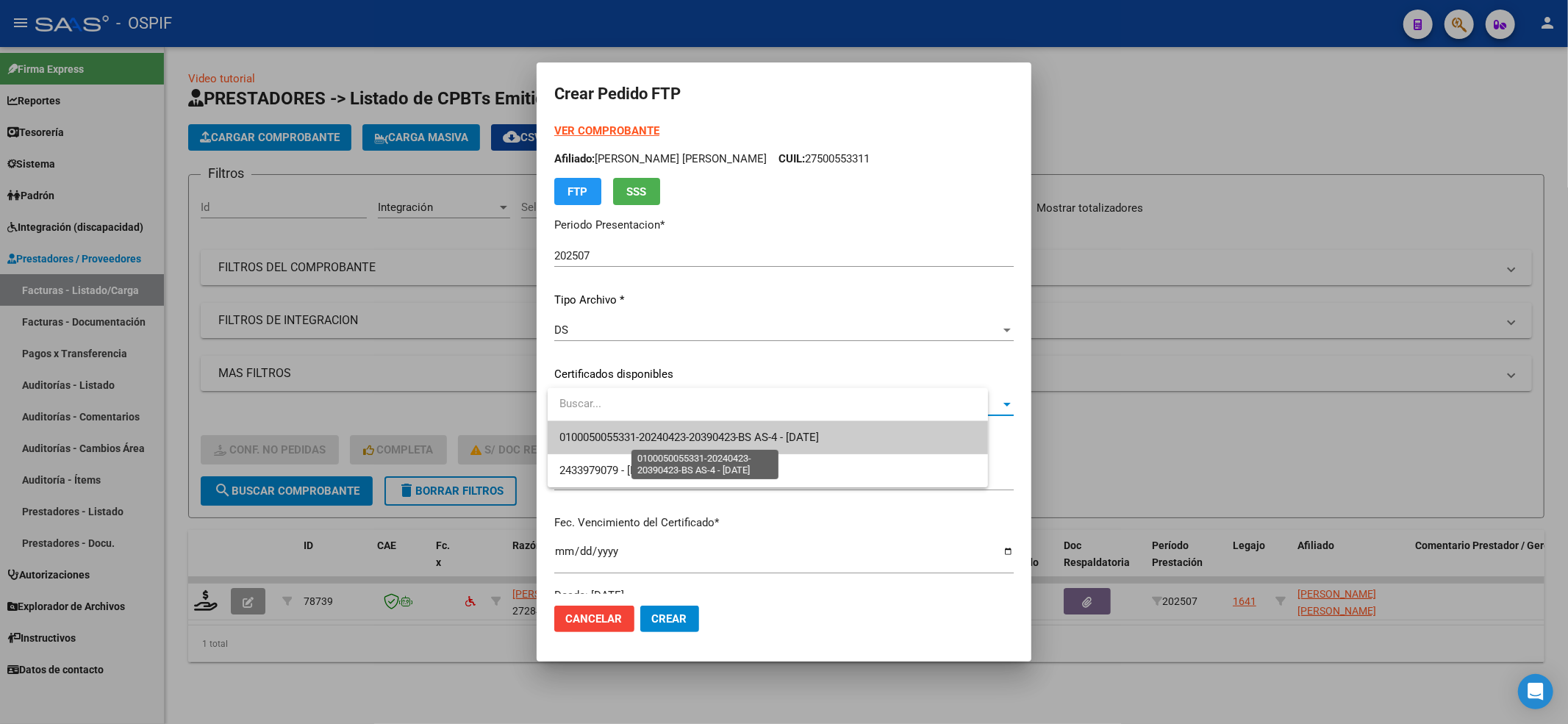
click at [665, 436] on span "0100050055331-20240423-20390423-BS AS-4 - [DATE]" at bounding box center [690, 437] width 260 height 14
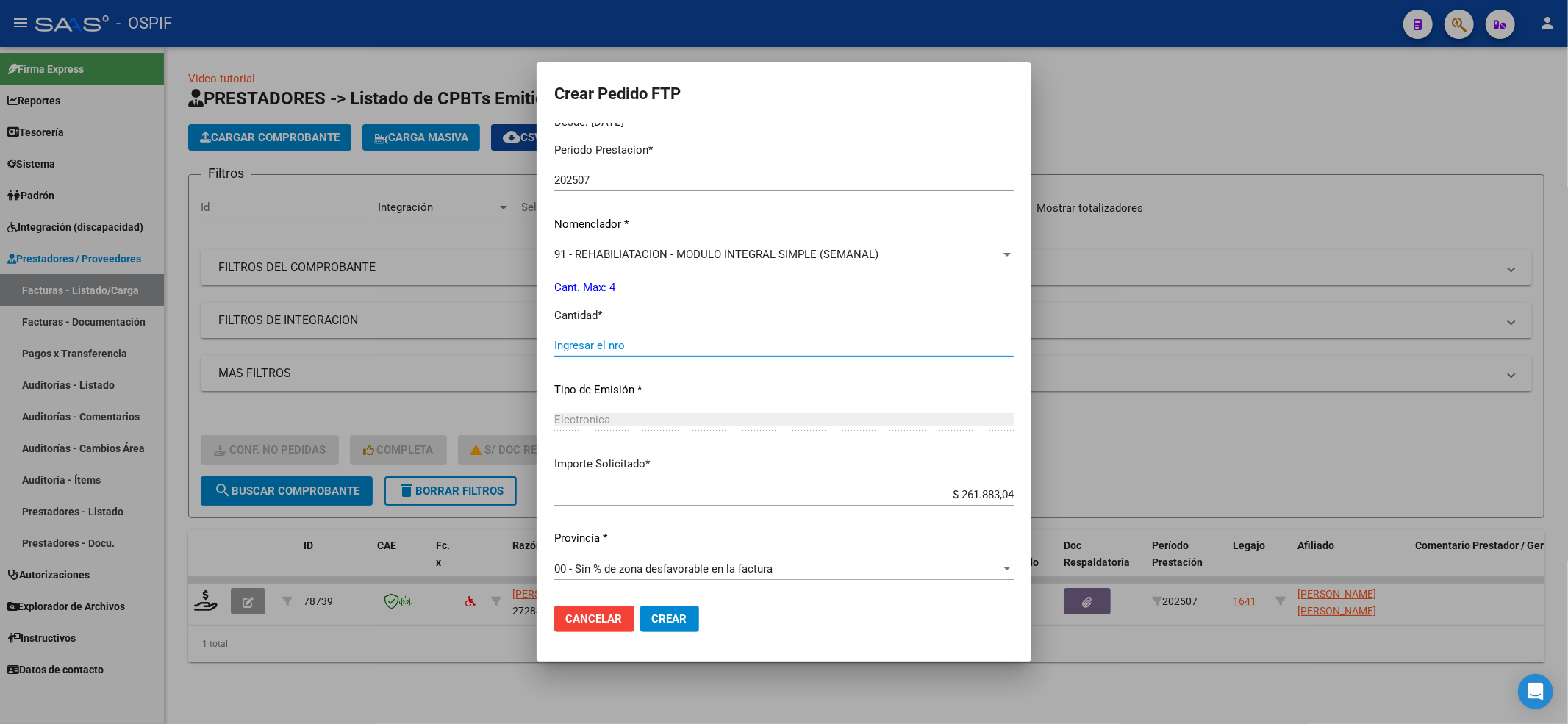
click at [651, 339] on input "Ingresar el nro" at bounding box center [784, 345] width 460 height 14
type input "4"
click at [699, 630] on button "Crear" at bounding box center [669, 619] width 59 height 26
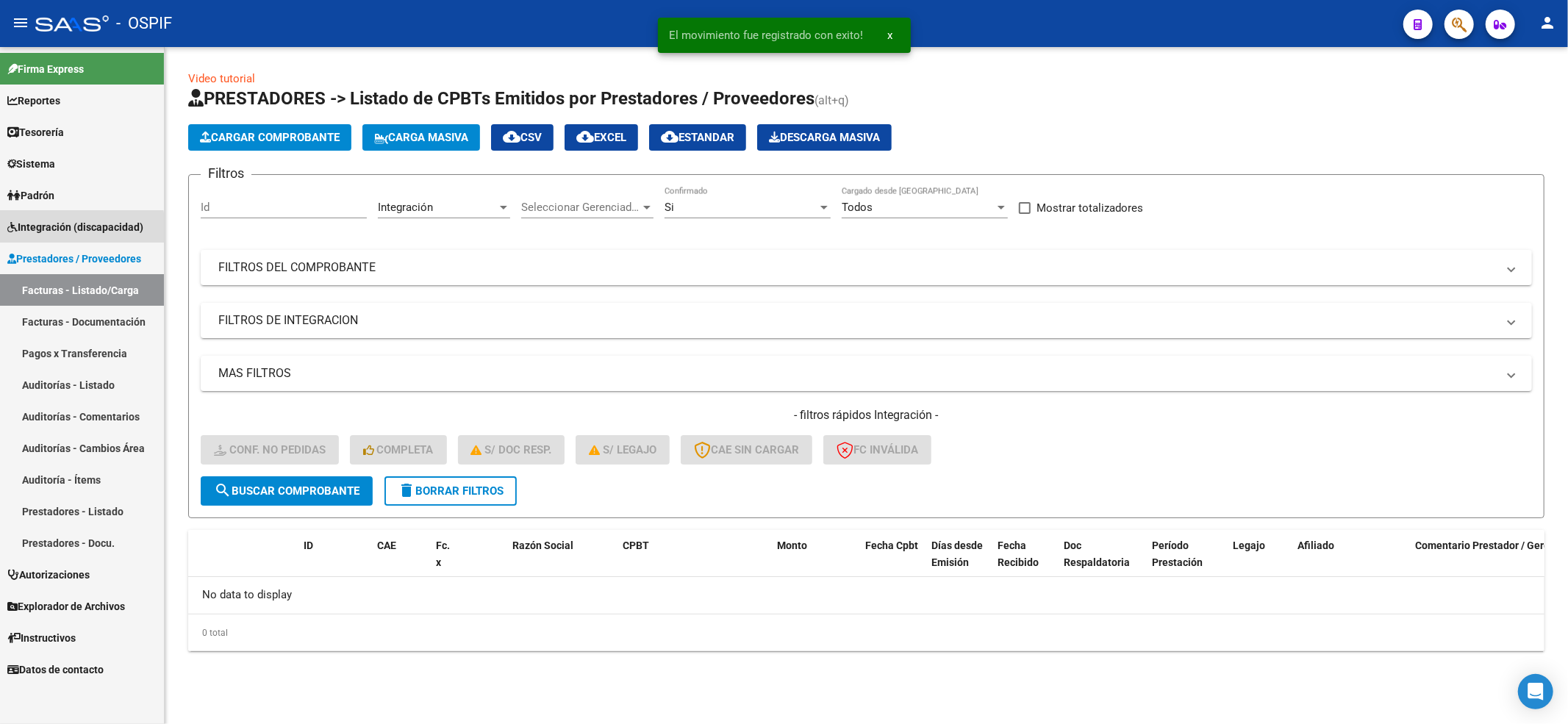
click at [51, 230] on span "Integración (discapacidad)" at bounding box center [76, 226] width 136 height 16
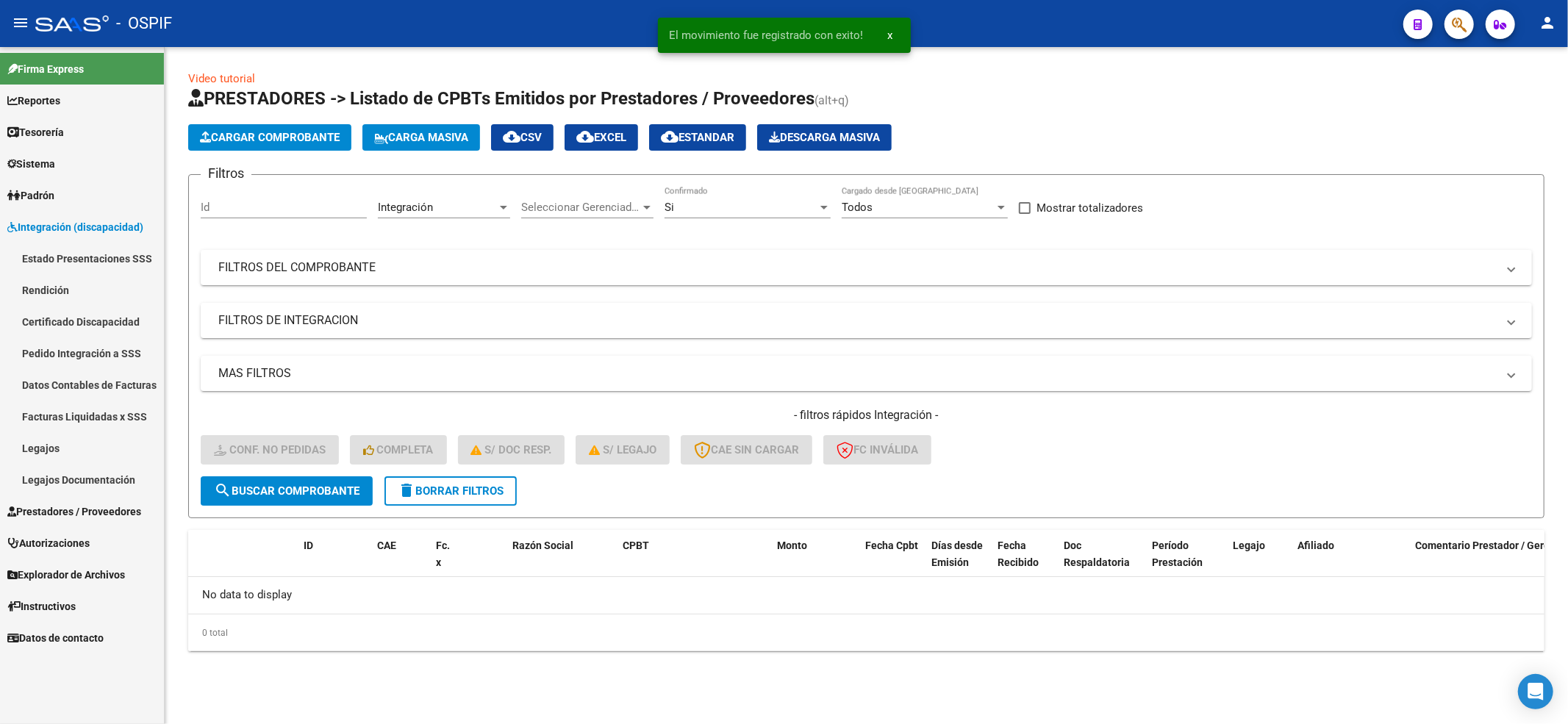
click at [104, 450] on link "Legajos" at bounding box center [82, 448] width 164 height 31
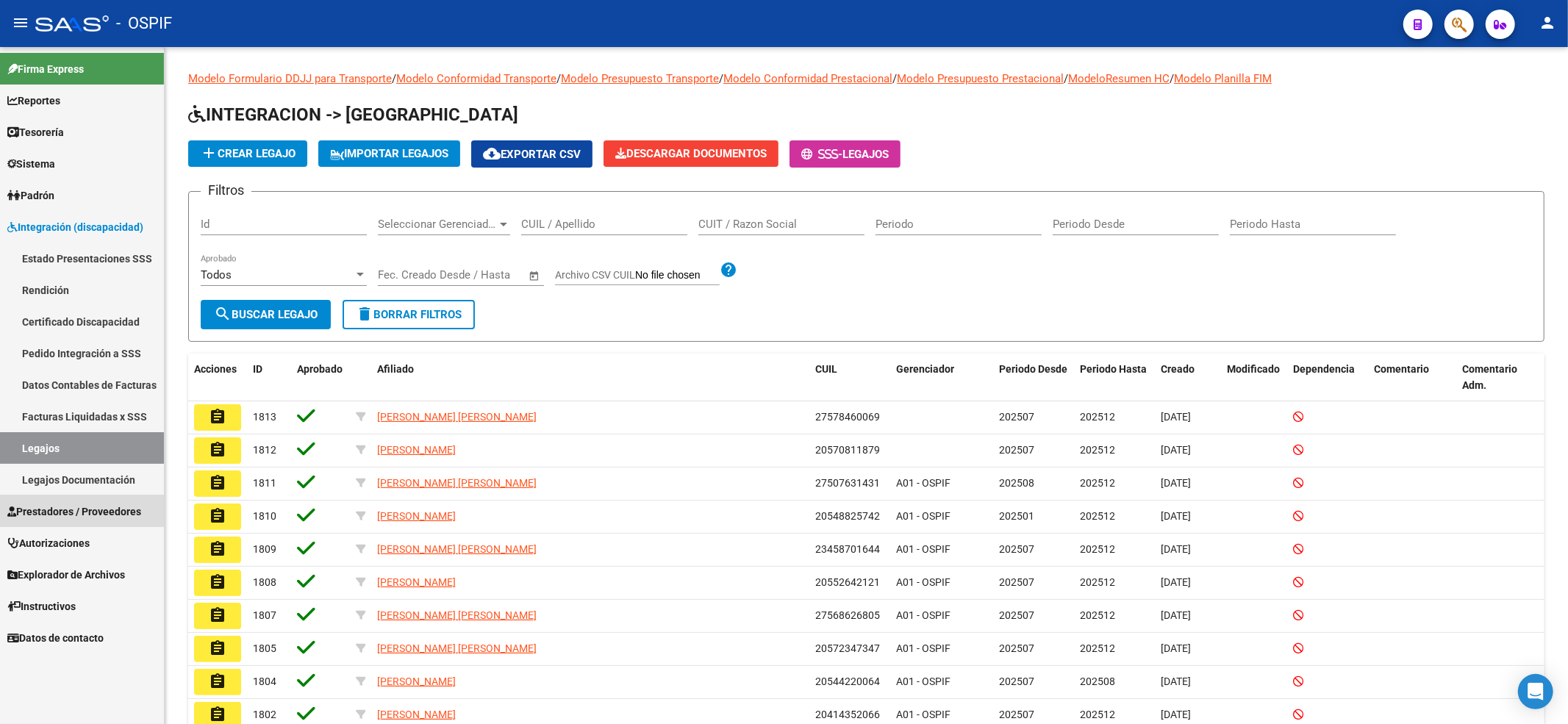
click at [101, 515] on span "Prestadores / Proveedores" at bounding box center [74, 511] width 134 height 16
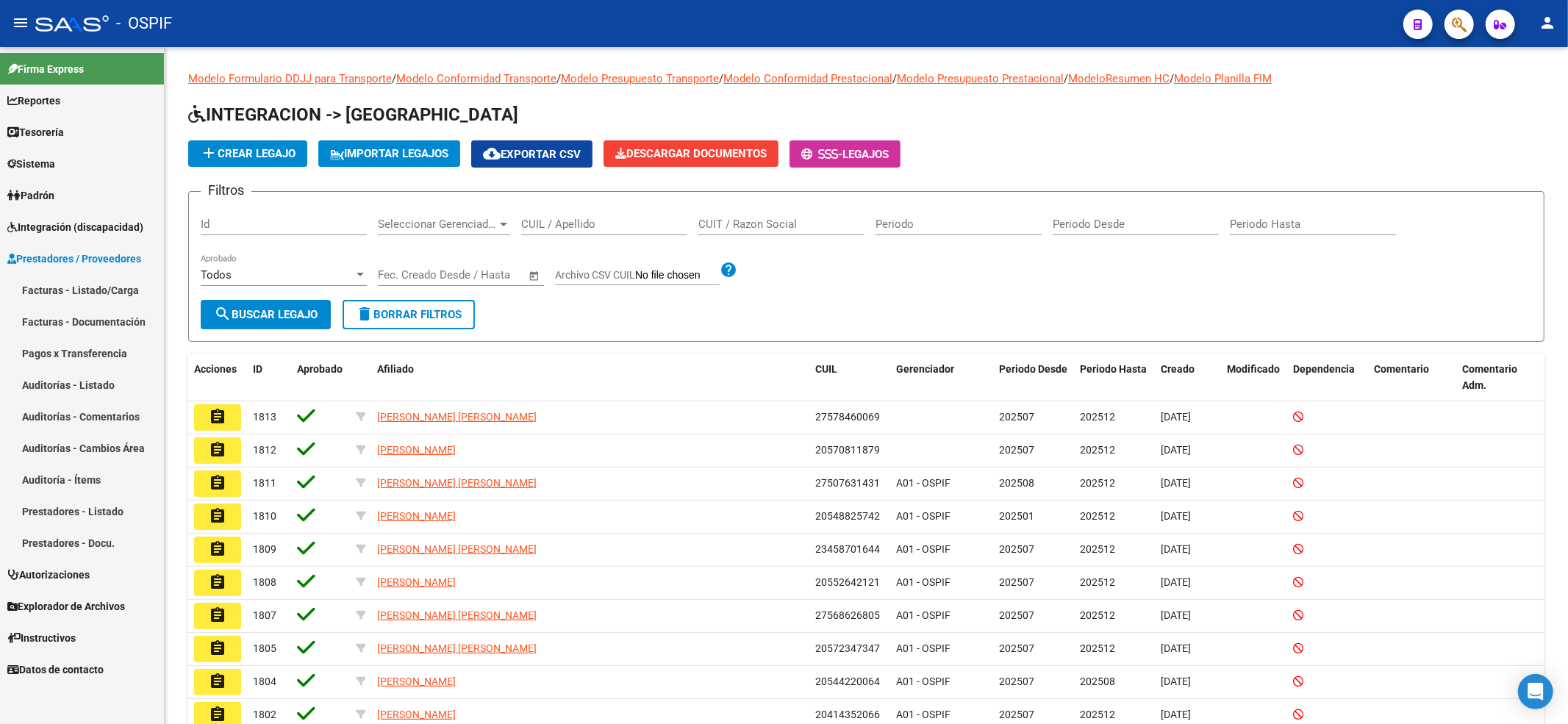
click at [109, 285] on link "Facturas - Listado/Carga" at bounding box center [82, 289] width 164 height 31
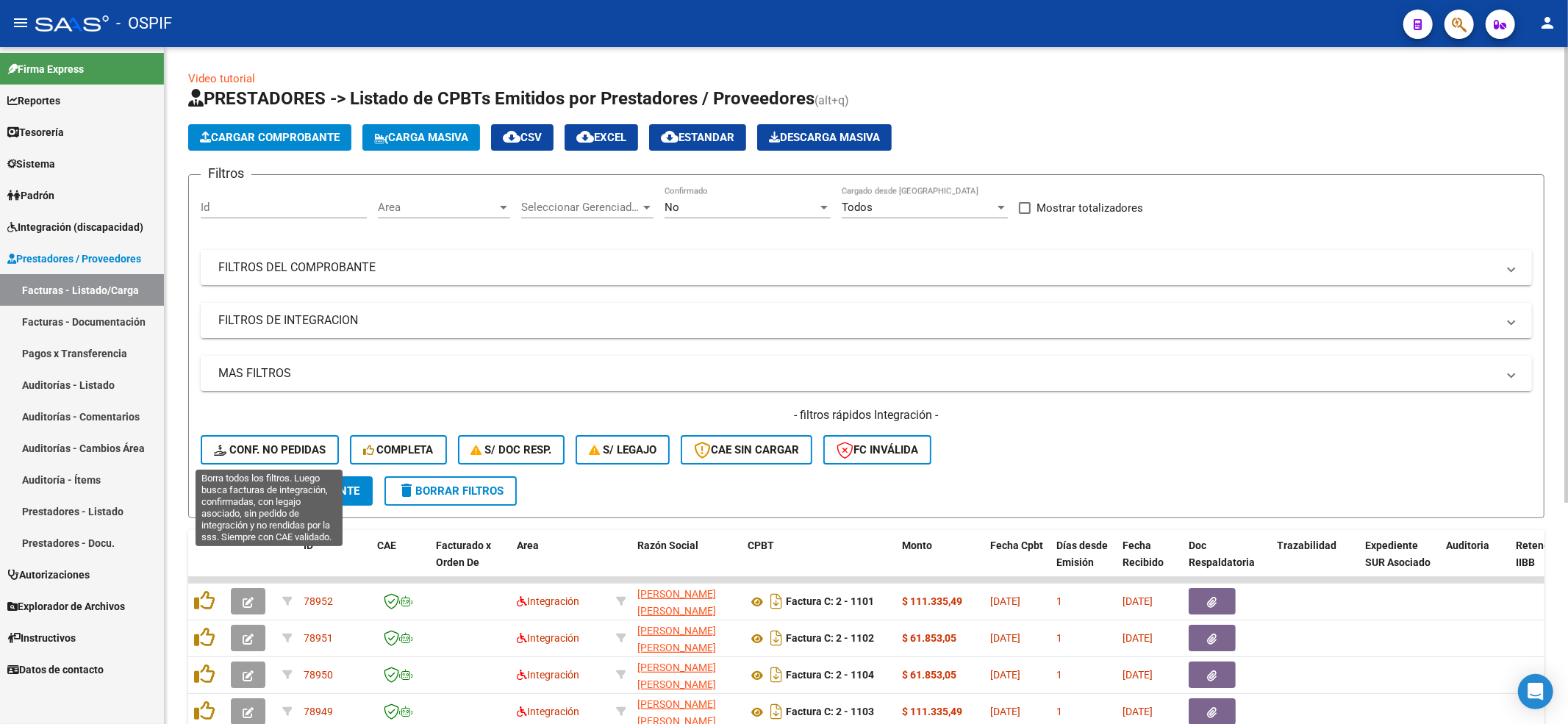
click at [345, 450] on div "- filtros rápidos Integración - Conf. no pedidas Completa S/ Doc Resp. S/ legaj…" at bounding box center [867, 441] width 1331 height 69
click at [224, 448] on icon at bounding box center [221, 449] width 15 height 11
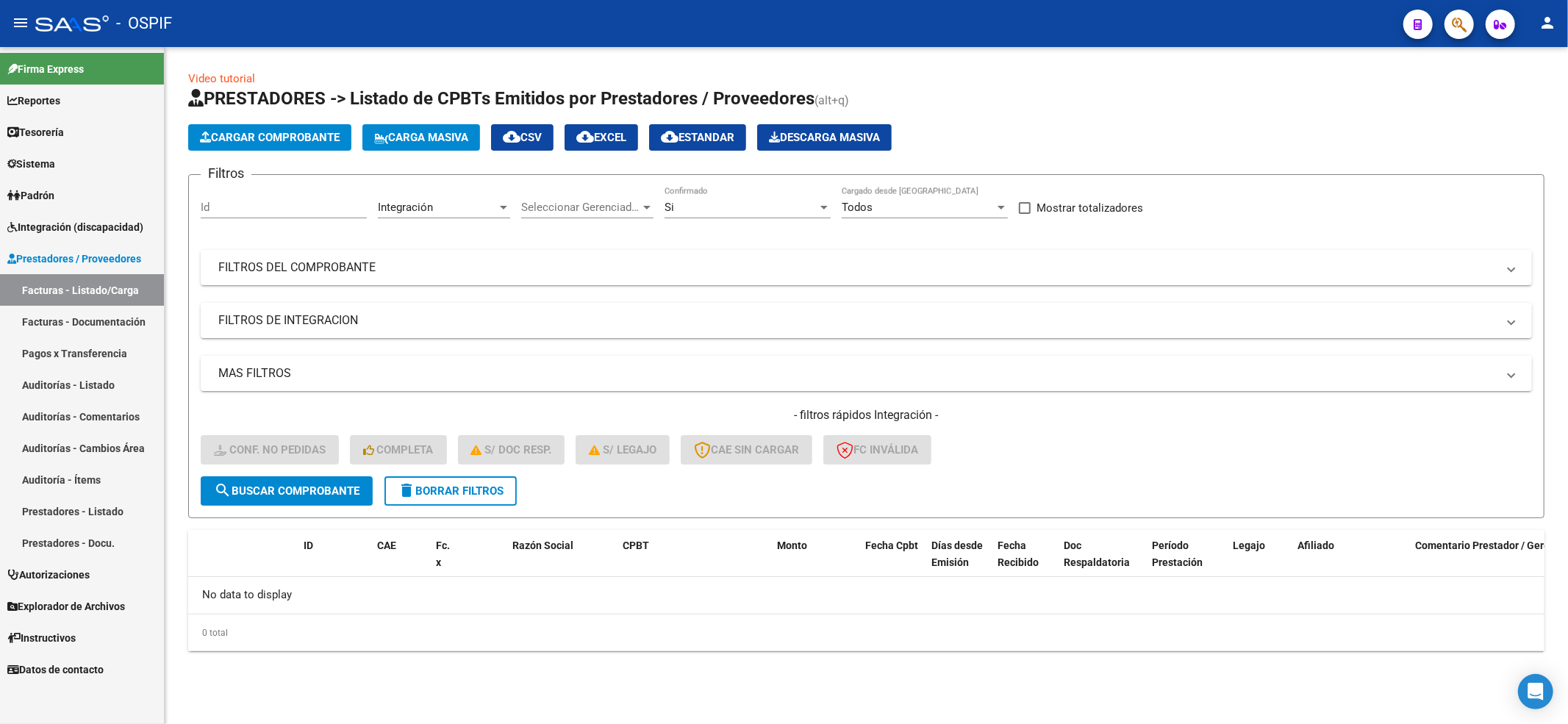
click at [106, 220] on span "Integración (discapacidad)" at bounding box center [76, 226] width 136 height 16
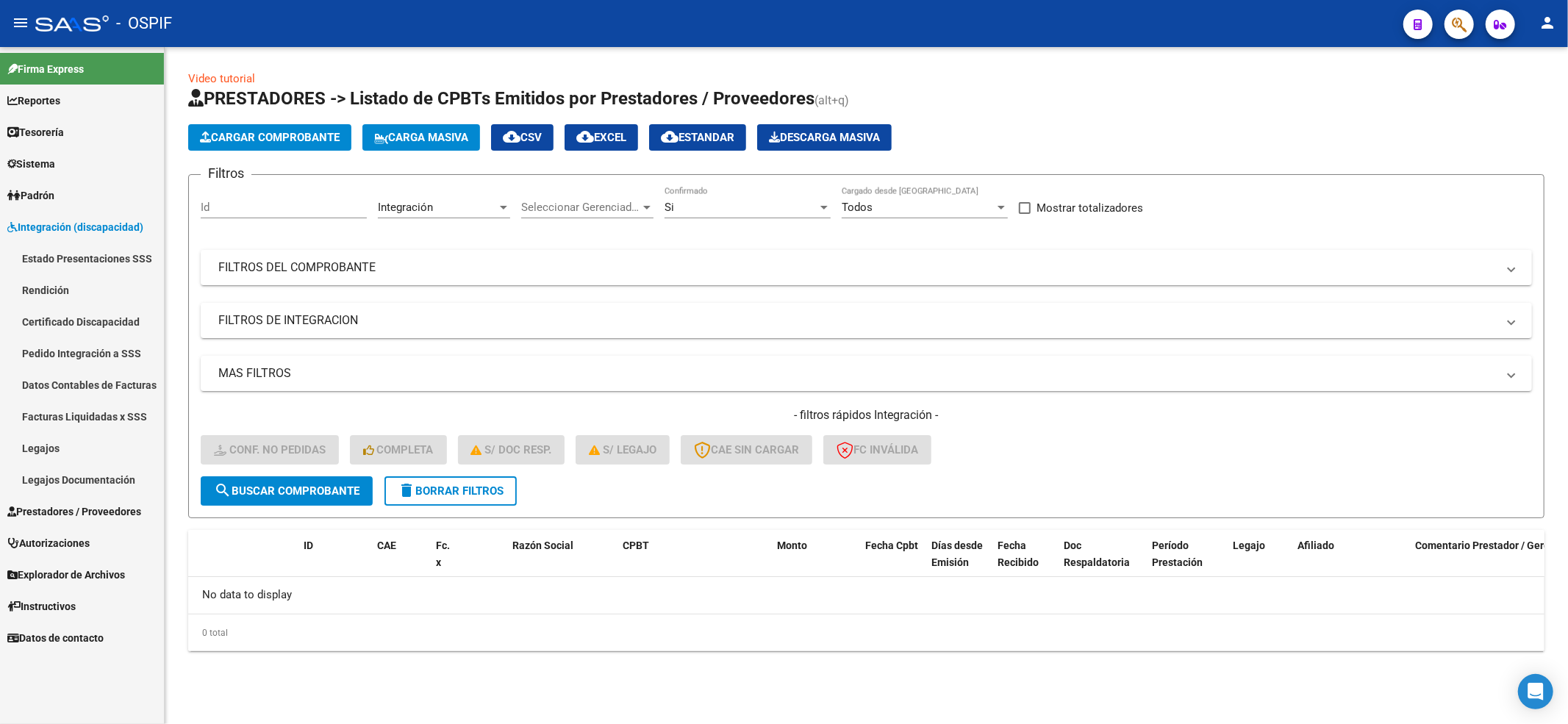
click at [112, 354] on link "Pedido Integración a SSS" at bounding box center [82, 352] width 164 height 31
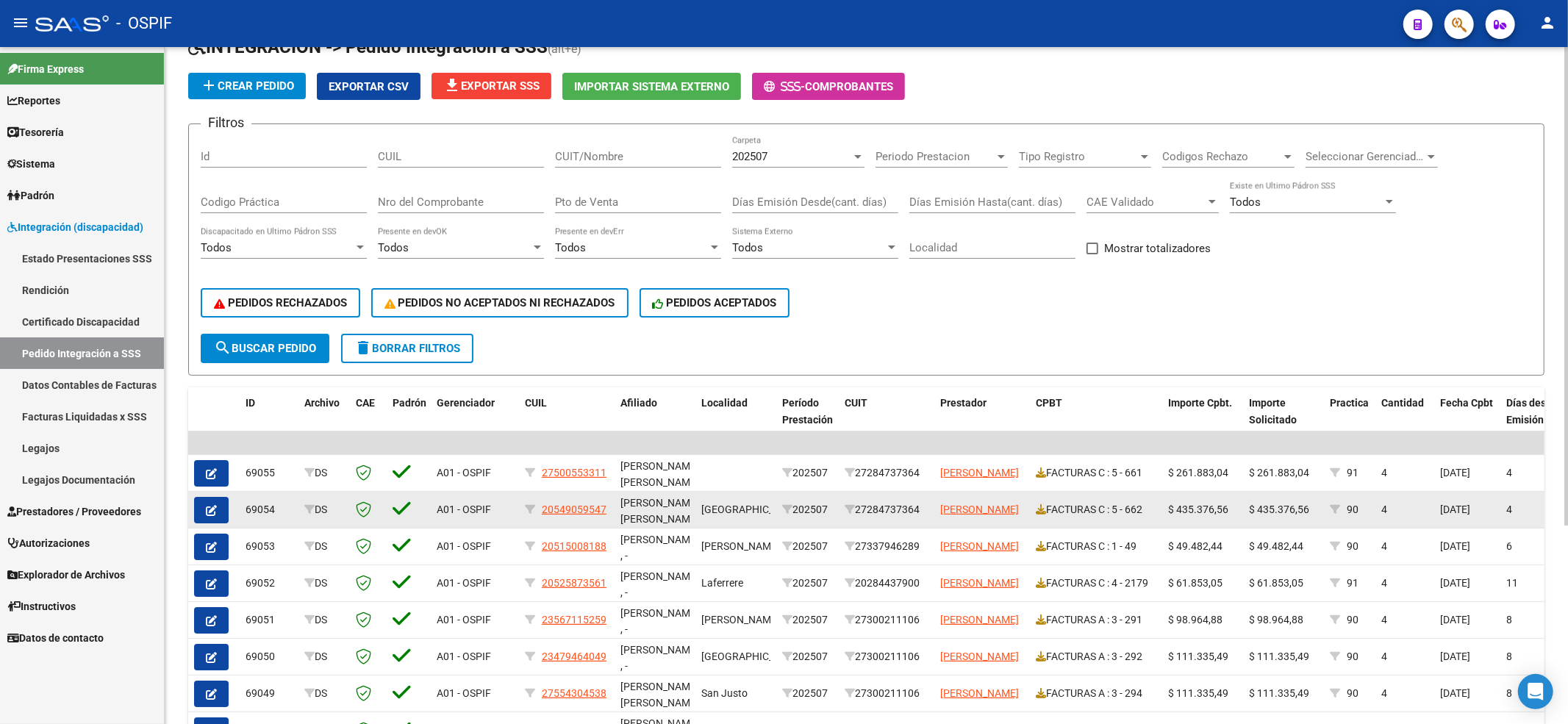
scroll to position [98, 0]
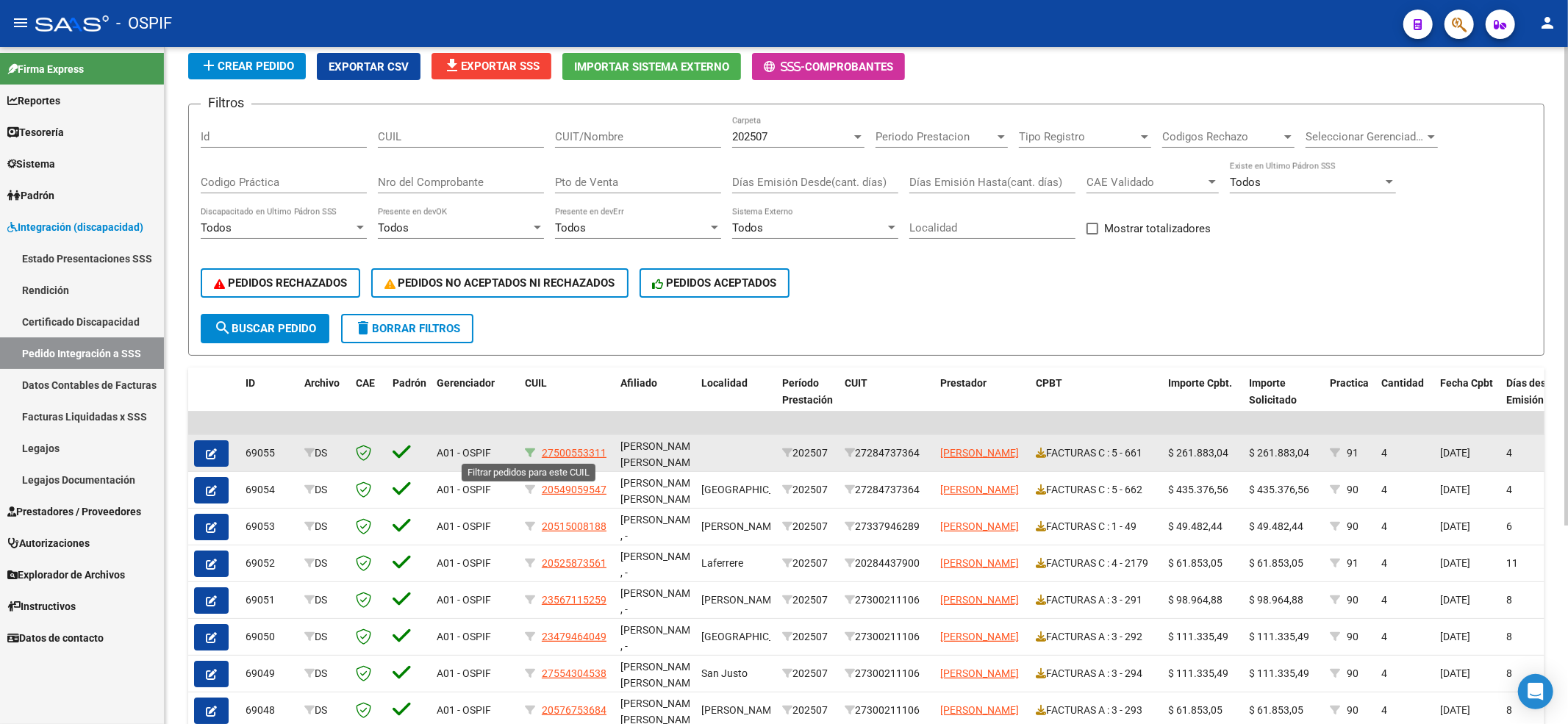
click at [525, 450] on icon at bounding box center [530, 453] width 10 height 10
type input "27500553311"
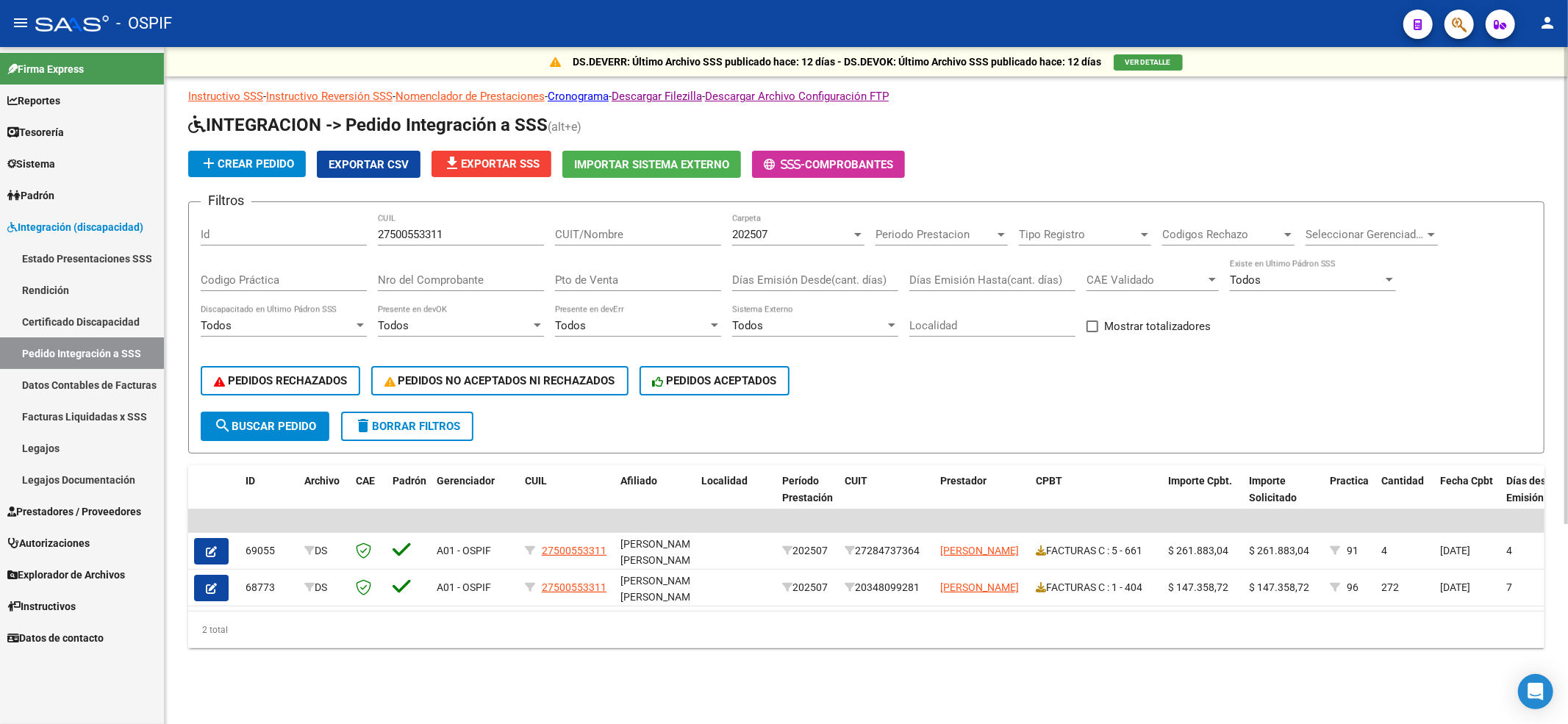
scroll to position [0, 0]
click at [415, 436] on button "delete Borrar Filtros" at bounding box center [407, 426] width 132 height 30
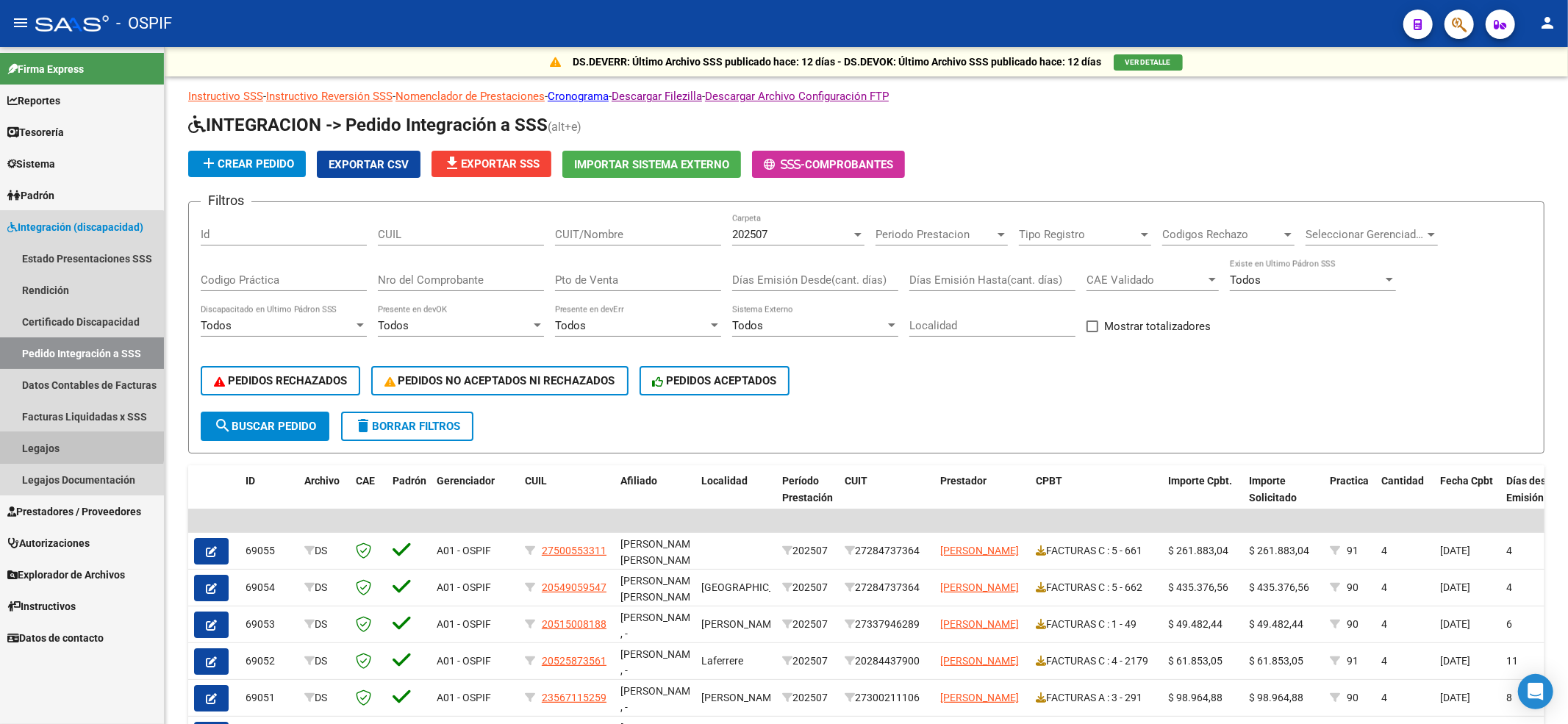
click at [54, 438] on link "Legajos" at bounding box center [82, 448] width 164 height 31
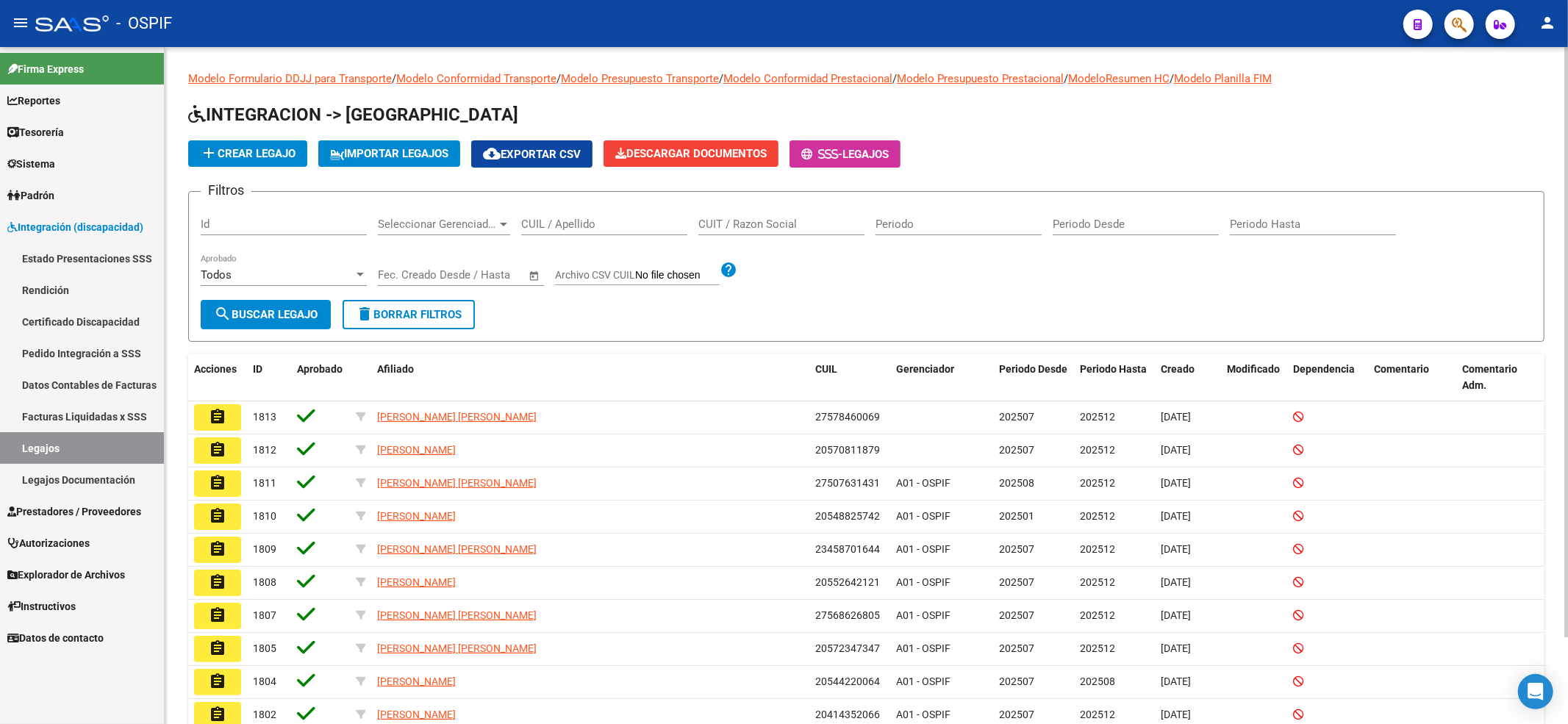
click at [607, 234] on div "CUIL / Apellido" at bounding box center [604, 219] width 166 height 31
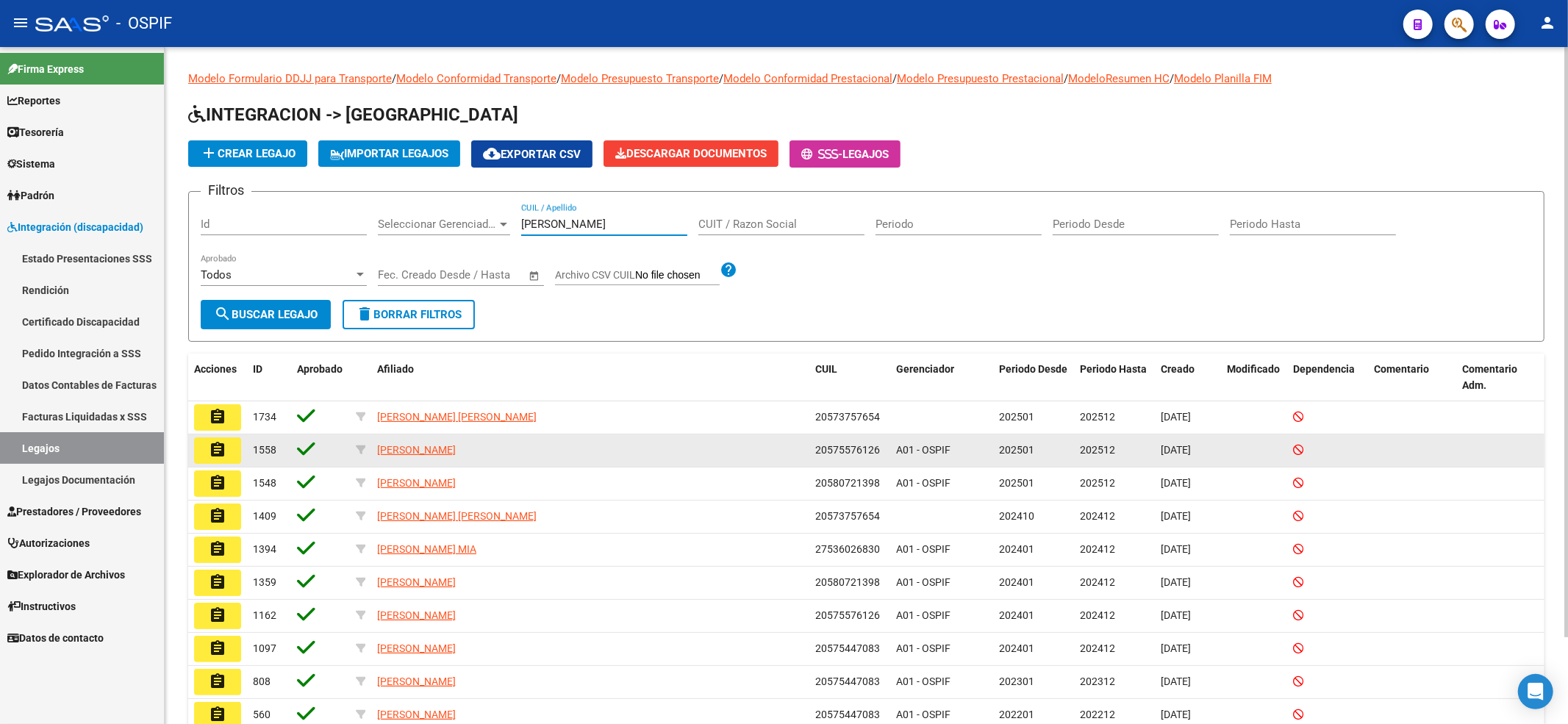
type input "[PERSON_NAME]"
click at [231, 448] on button "assignment" at bounding box center [217, 450] width 47 height 26
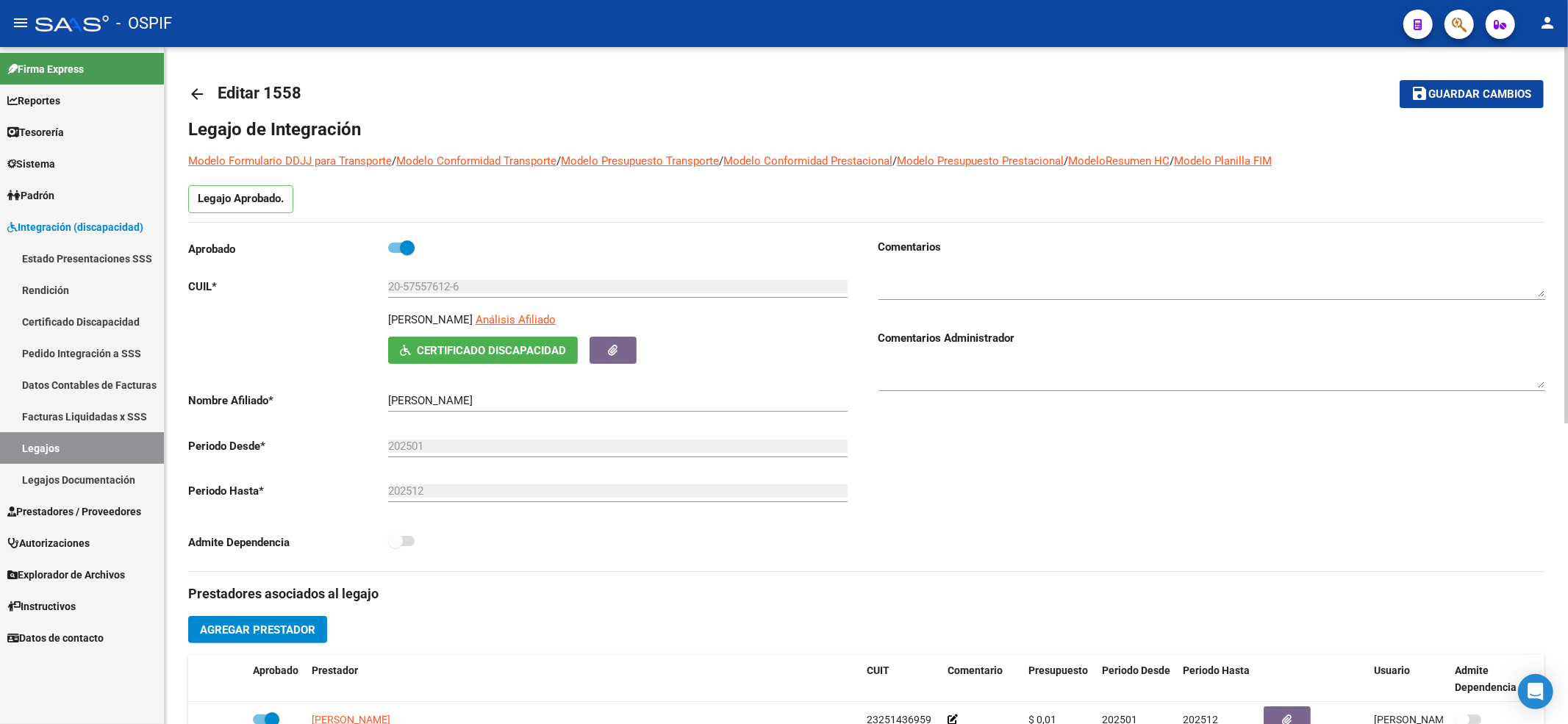
scroll to position [98, 0]
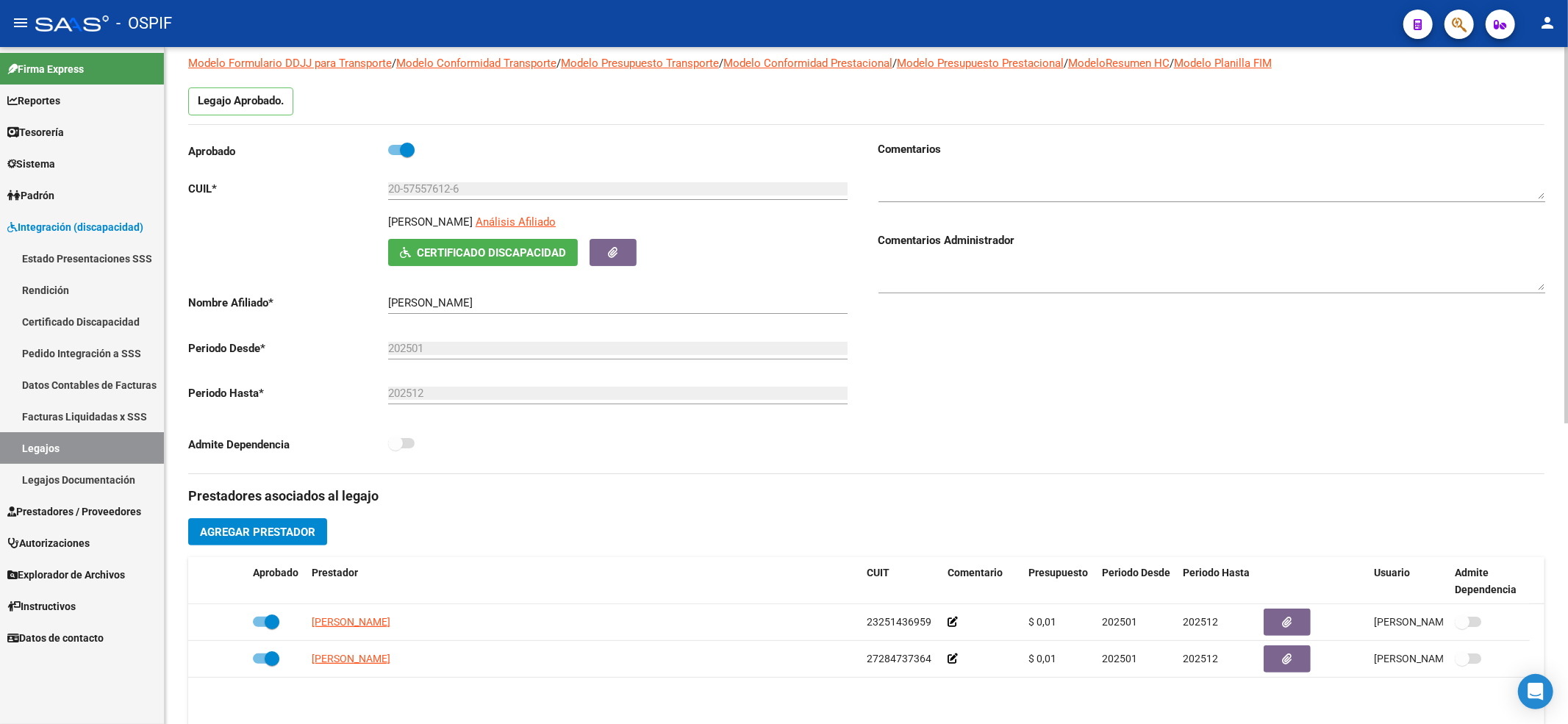
drag, startPoint x: 477, startPoint y: 180, endPoint x: 469, endPoint y: 206, distance: 27.2
click at [322, 180] on div "Aprobado CUIL * 20-57557612-6 Ingresar CUIL [PERSON_NAME] Análisis Afiliado Cer…" at bounding box center [521, 301] width 667 height 321
drag, startPoint x: 465, startPoint y: 195, endPoint x: 332, endPoint y: 201, distance: 133.1
click at [332, 201] on div "Aprobado CUIL * 20-57557612-6 Ingresar CUIL [PERSON_NAME] Análisis Afiliado Cer…" at bounding box center [521, 301] width 667 height 321
drag, startPoint x: 412, startPoint y: 204, endPoint x: 486, endPoint y: 191, distance: 75.1
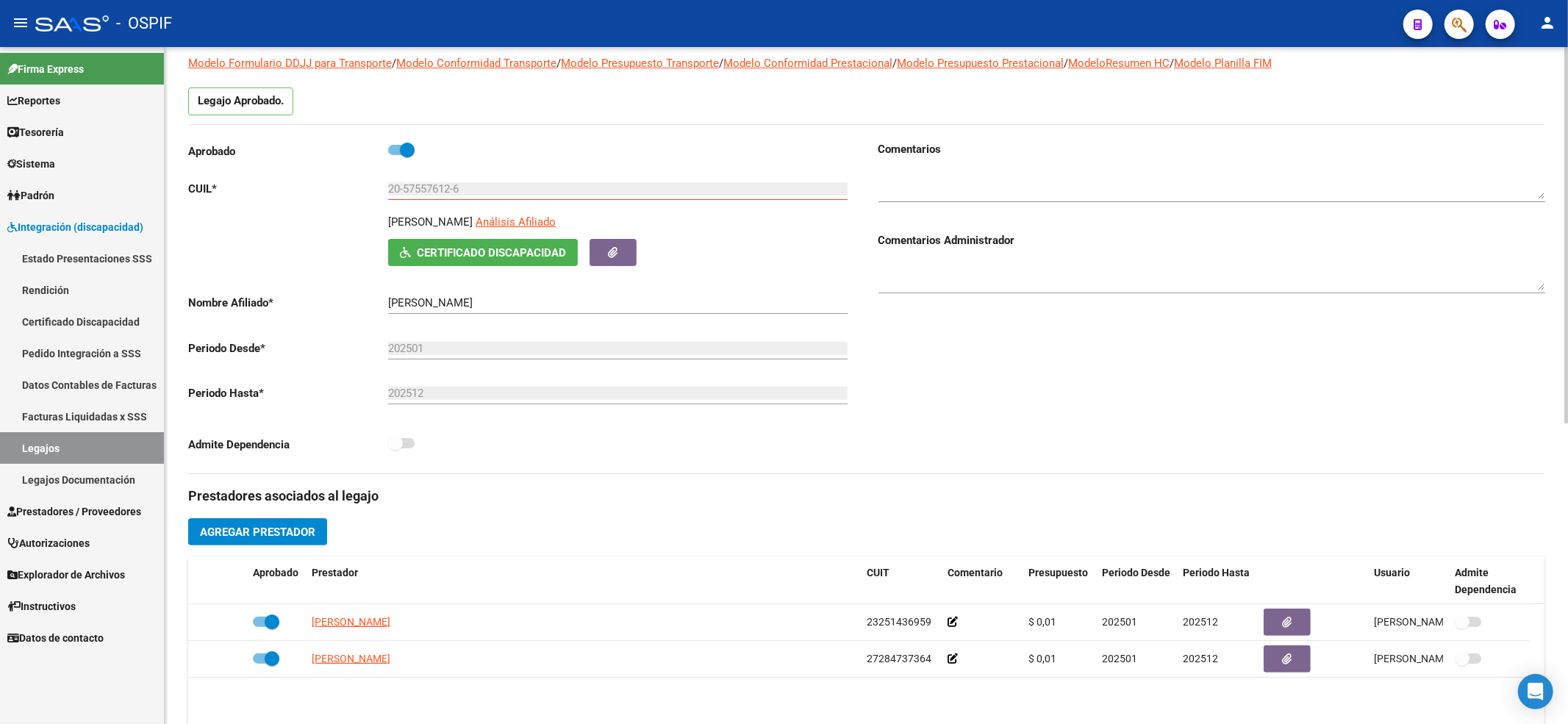
click at [486, 191] on app-form-text-field "CUIL * 20-57557612-6 Ingresar CUIL" at bounding box center [518, 189] width 660 height 14
drag, startPoint x: 478, startPoint y: 191, endPoint x: 407, endPoint y: 180, distance: 71.8
click at [353, 182] on app-form-text-field "CUIL * 20-57557612-6 Ingresar CUIL" at bounding box center [518, 189] width 660 height 14
drag, startPoint x: 510, startPoint y: 222, endPoint x: 380, endPoint y: 222, distance: 130.0
click at [312, 215] on div "[PERSON_NAME] Análisis Afiliado Certificado Discapacidad ARCA Padrón" at bounding box center [521, 239] width 667 height 52
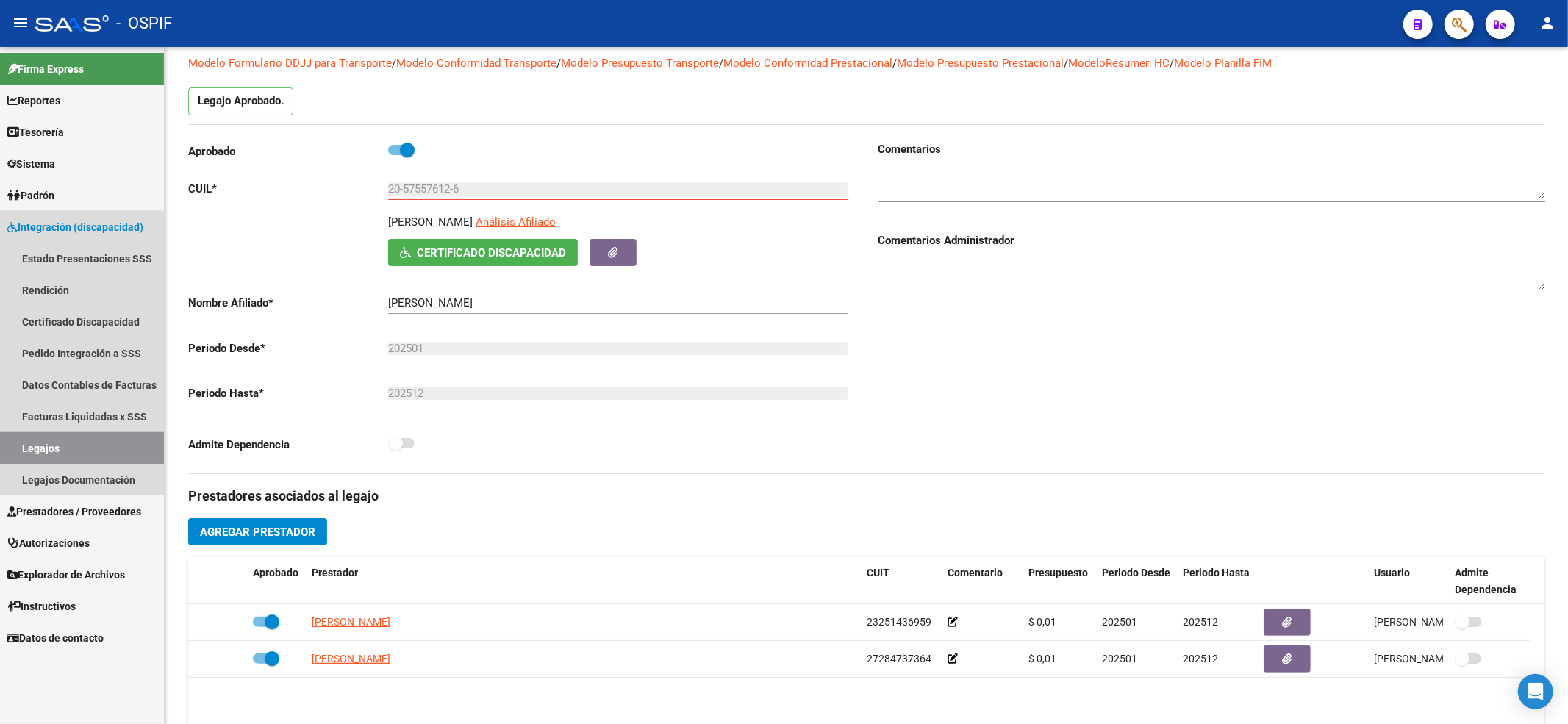
click at [66, 457] on link "Legajos" at bounding box center [82, 448] width 164 height 31
